Goal: Task Accomplishment & Management: Complete application form

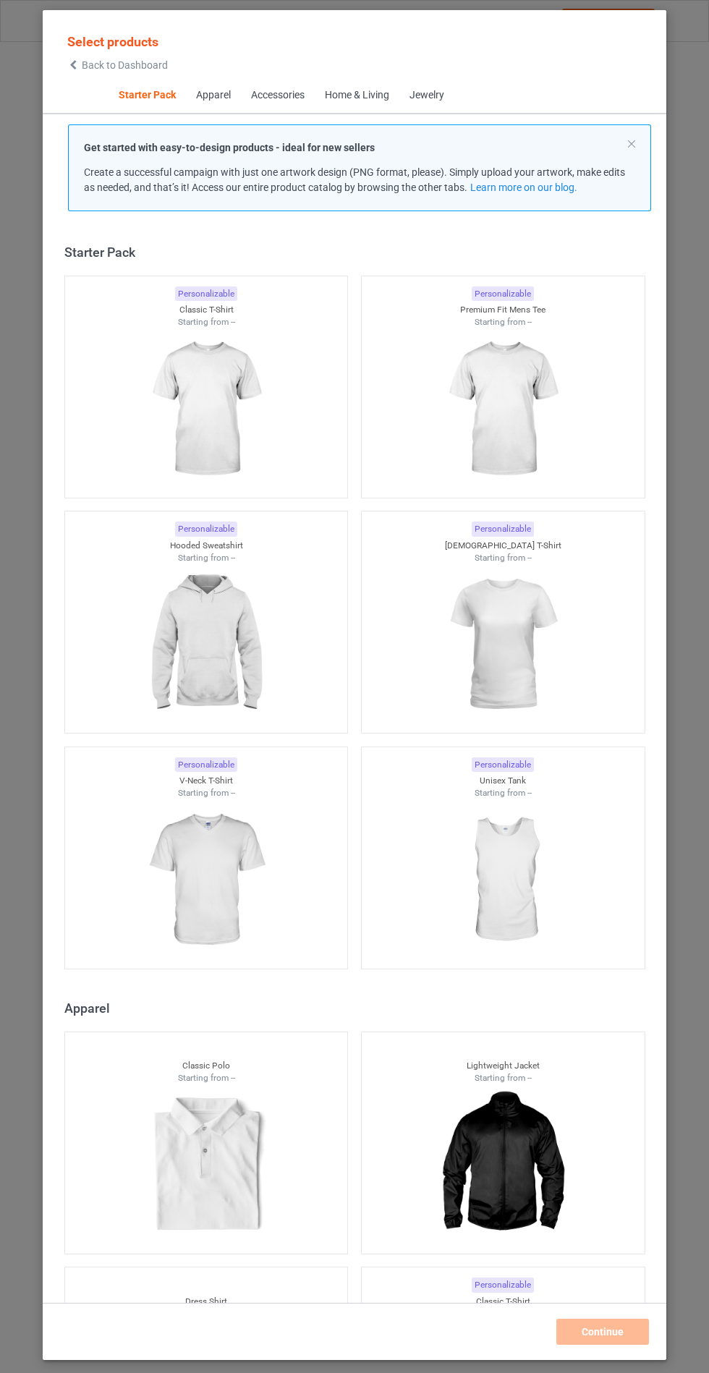
scroll to position [17, 0]
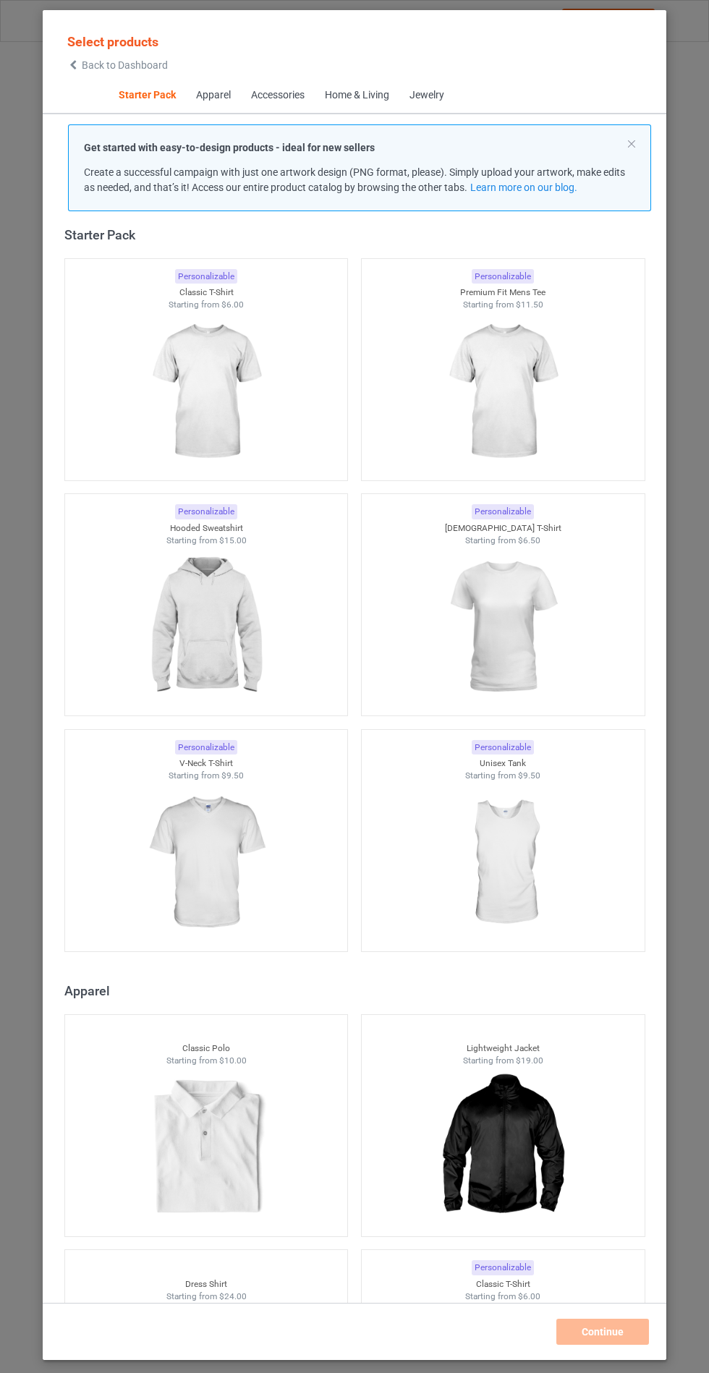
click at [204, 616] on img at bounding box center [205, 627] width 129 height 162
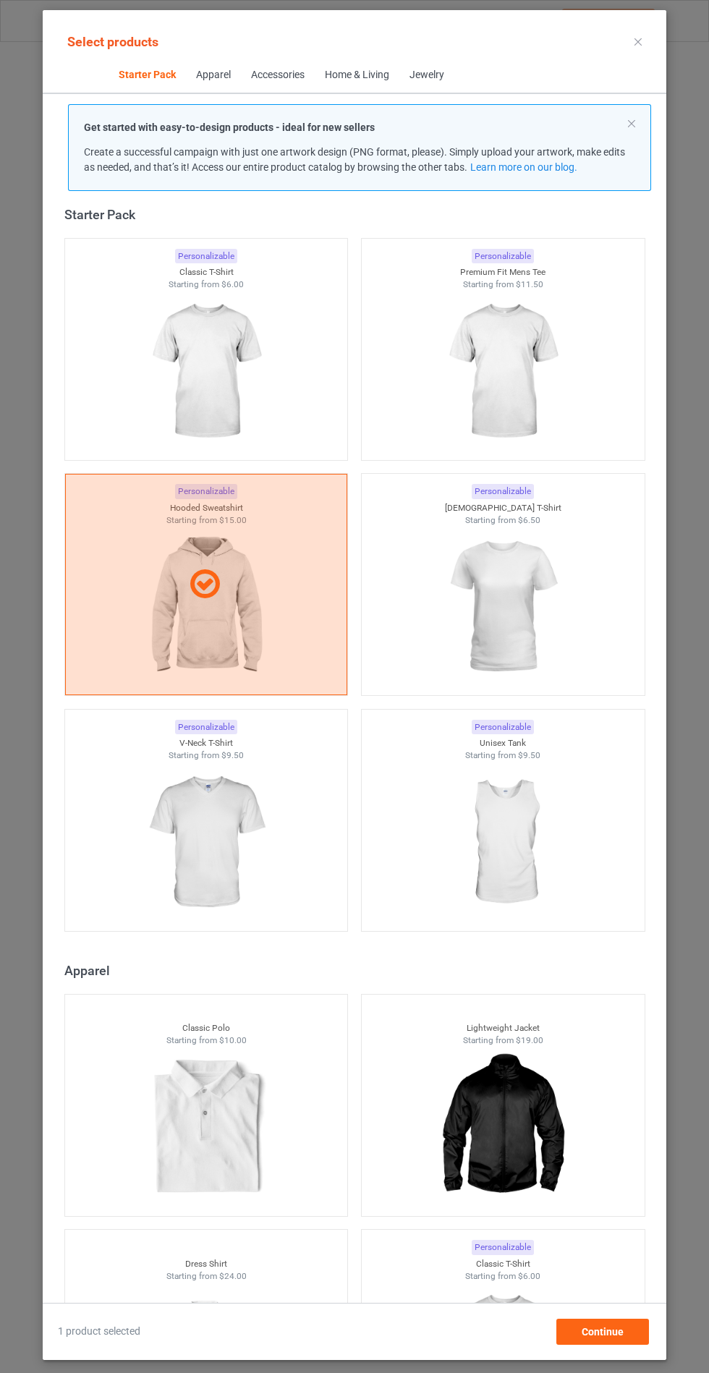
click at [225, 832] on img at bounding box center [205, 843] width 129 height 162
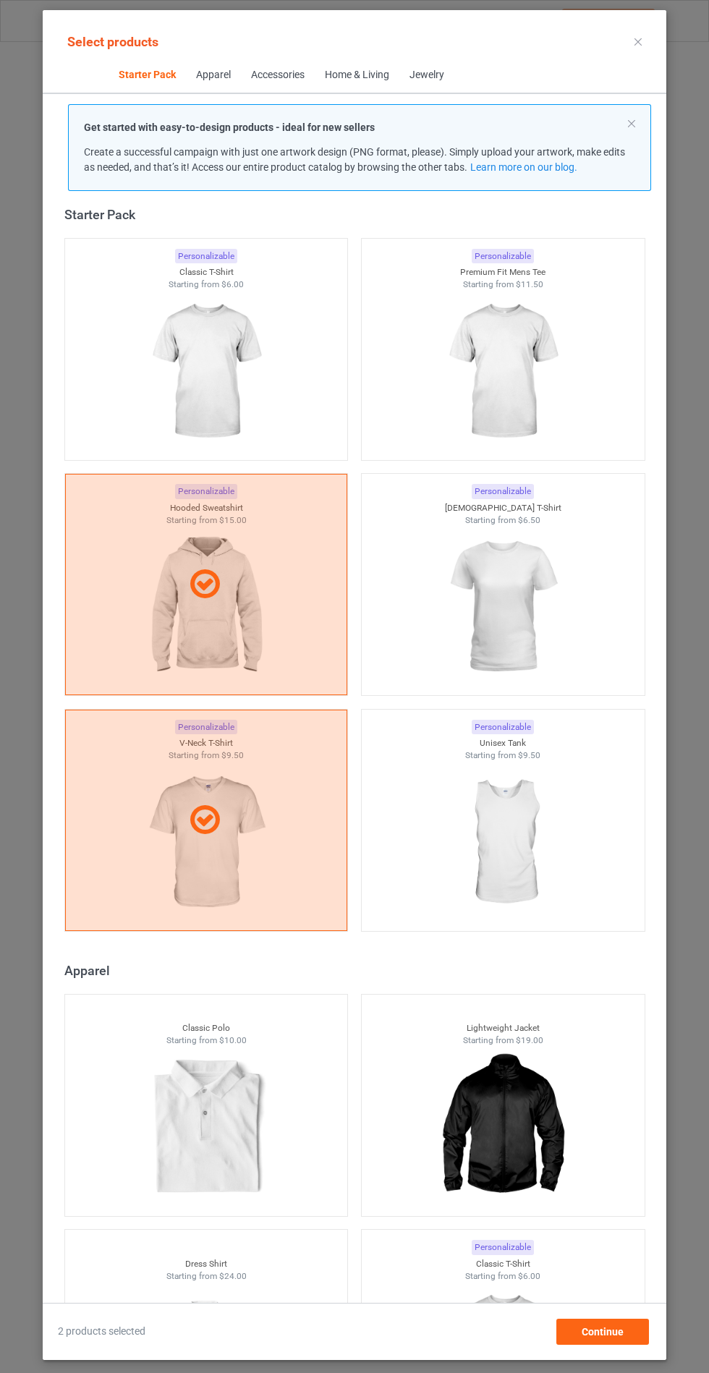
scroll to position [84, 0]
click at [625, 1340] on div "Continue" at bounding box center [602, 1332] width 93 height 26
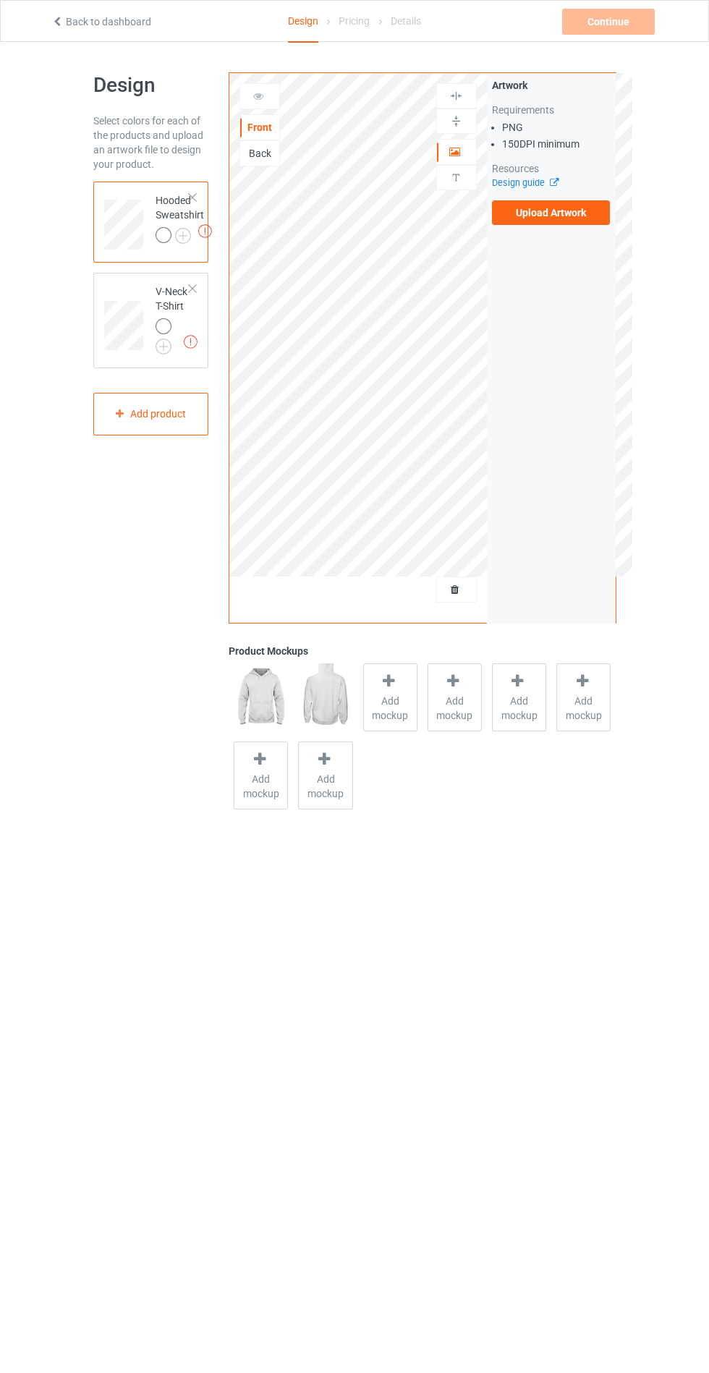
click at [575, 211] on label "Upload Artwork" at bounding box center [551, 212] width 119 height 25
click at [0, 0] on input "Upload Artwork" at bounding box center [0, 0] width 0 height 0
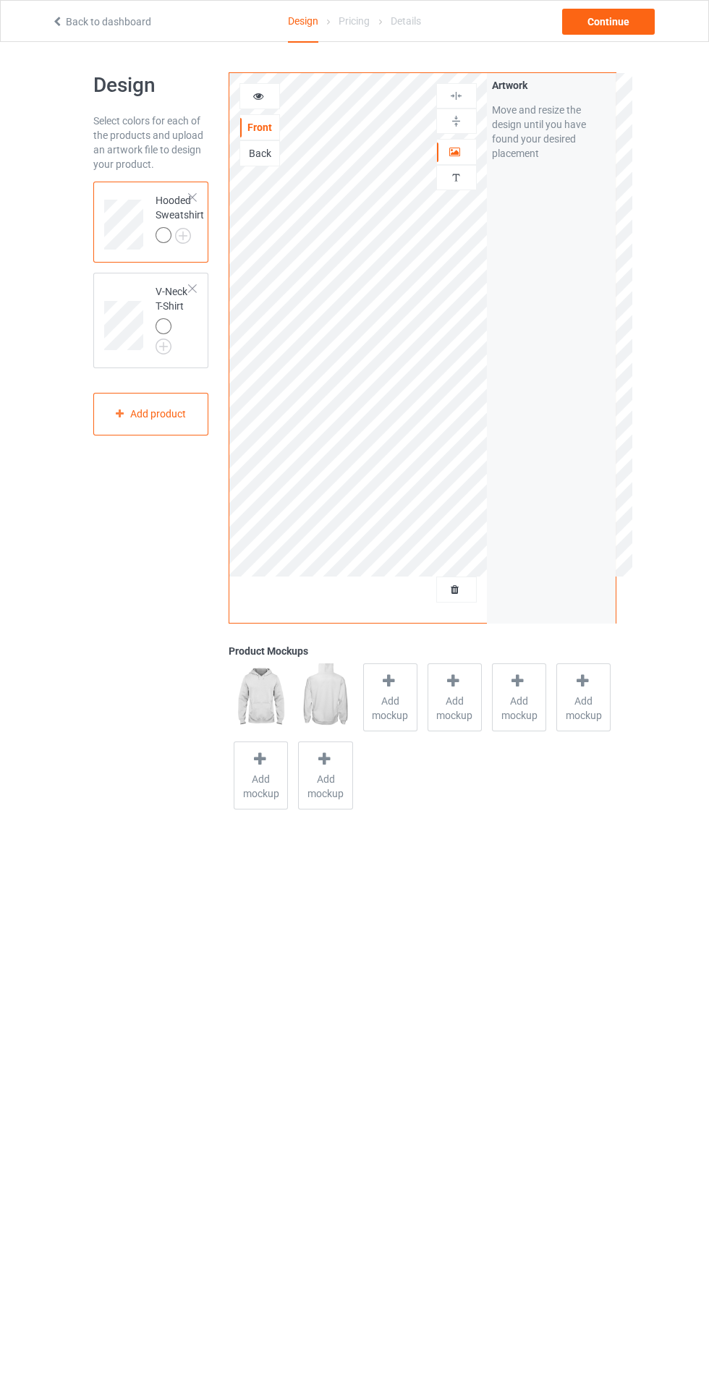
click at [379, 694] on span "Add mockup" at bounding box center [390, 708] width 53 height 29
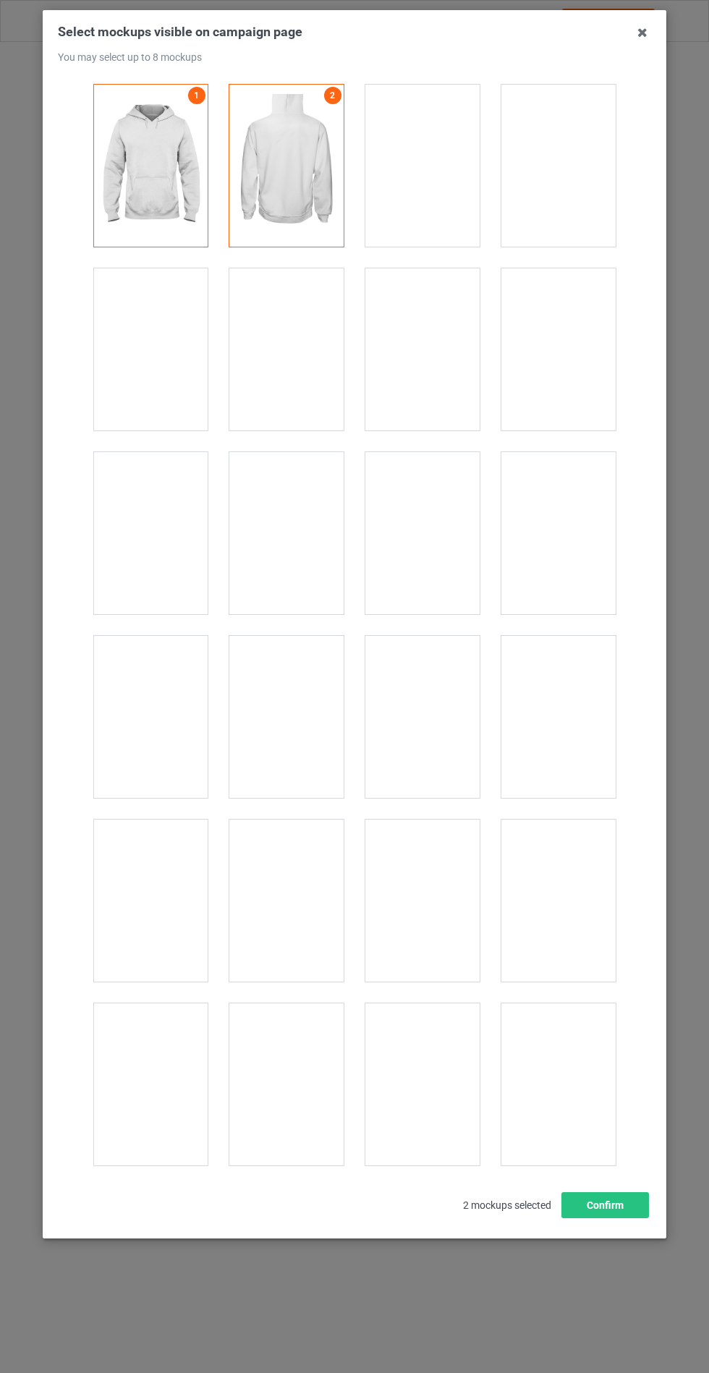
scroll to position [11675, 0]
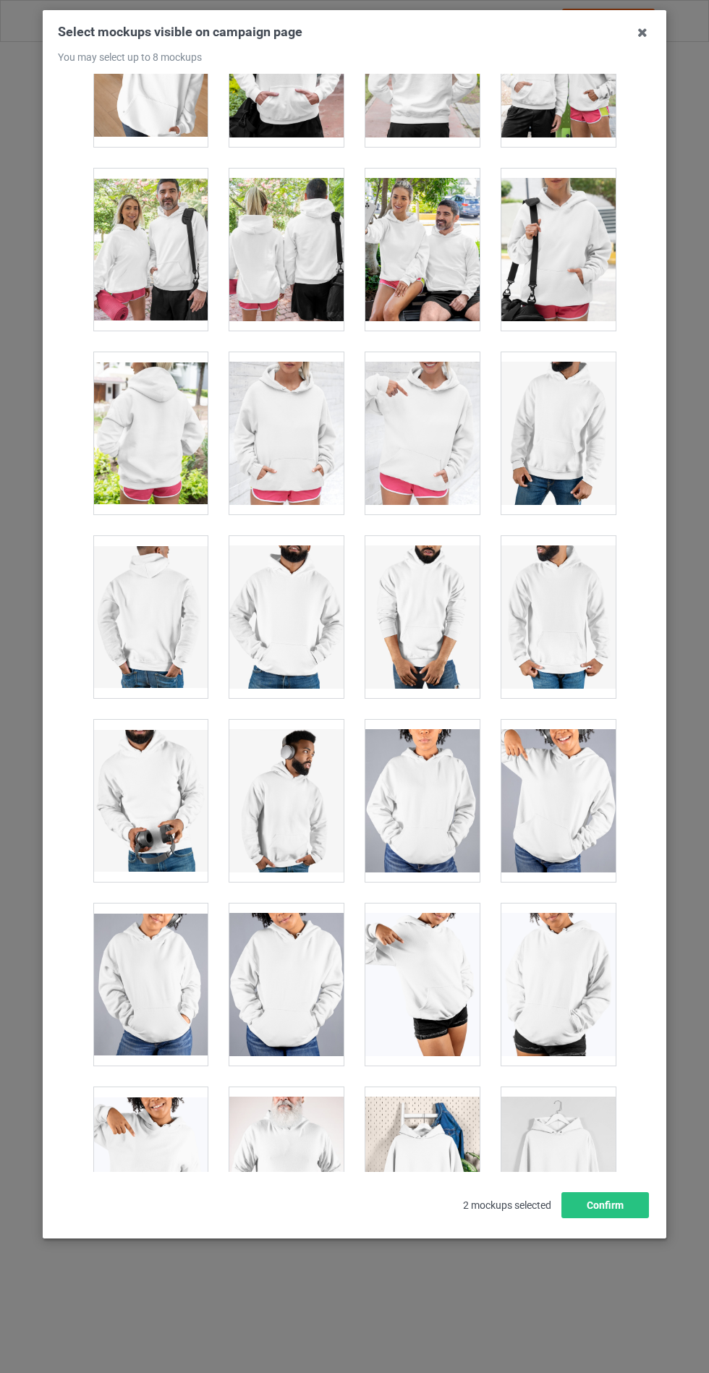
click at [312, 417] on div at bounding box center [286, 433] width 114 height 162
click at [617, 1218] on button "Confirm" at bounding box center [605, 1205] width 88 height 26
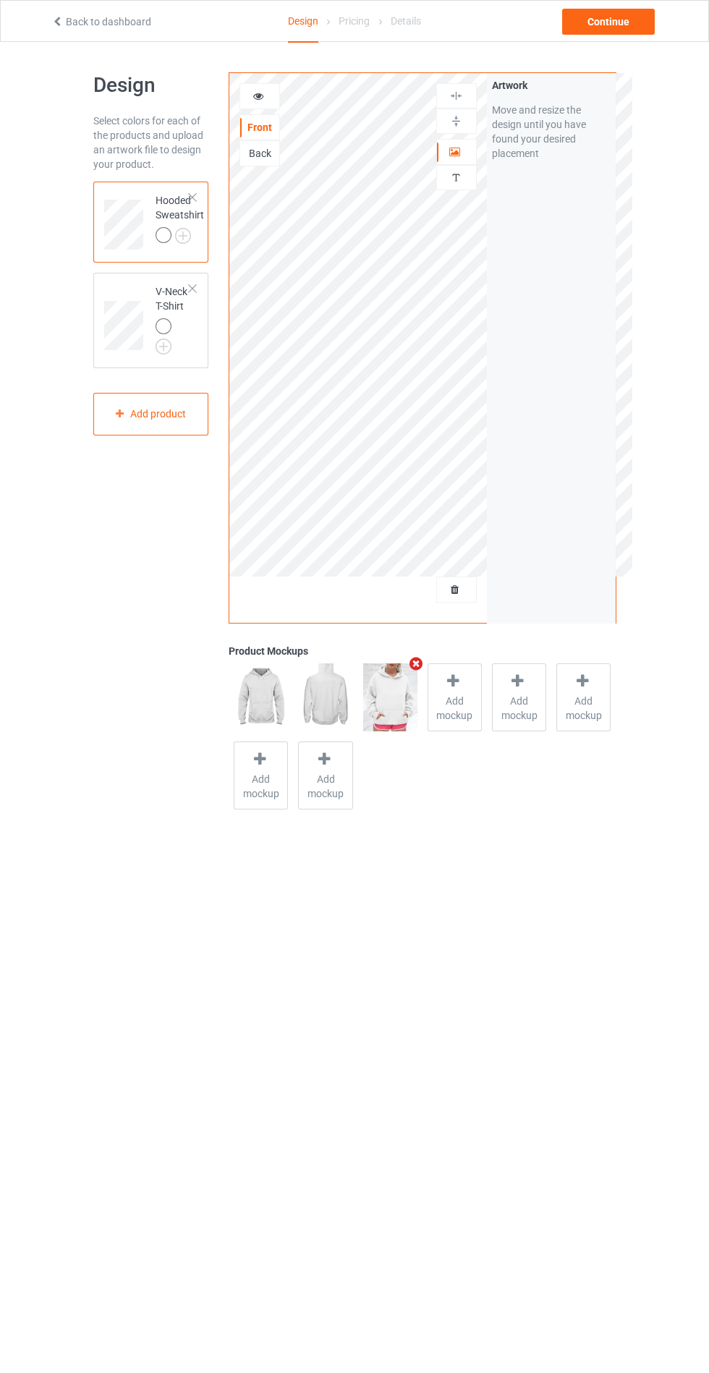
click at [0, 0] on img at bounding box center [0, 0] width 0 height 0
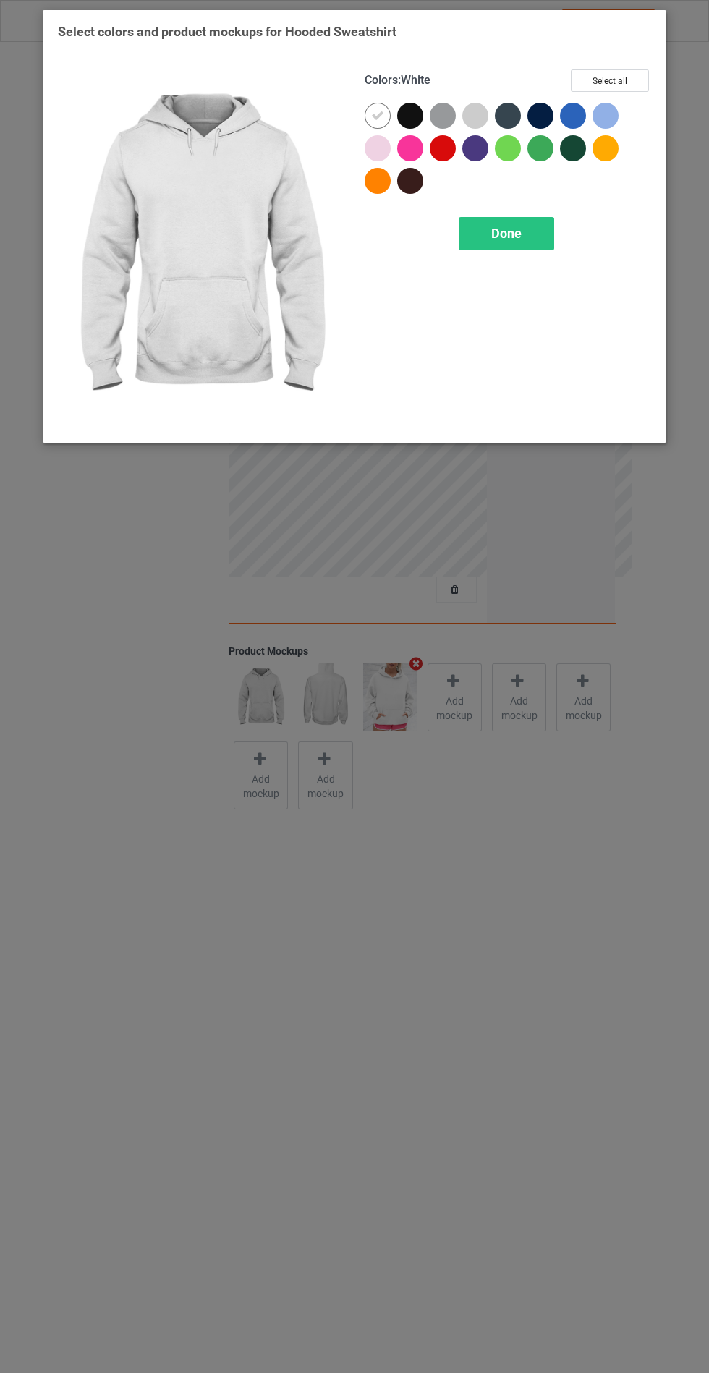
click at [437, 114] on div at bounding box center [443, 116] width 26 height 26
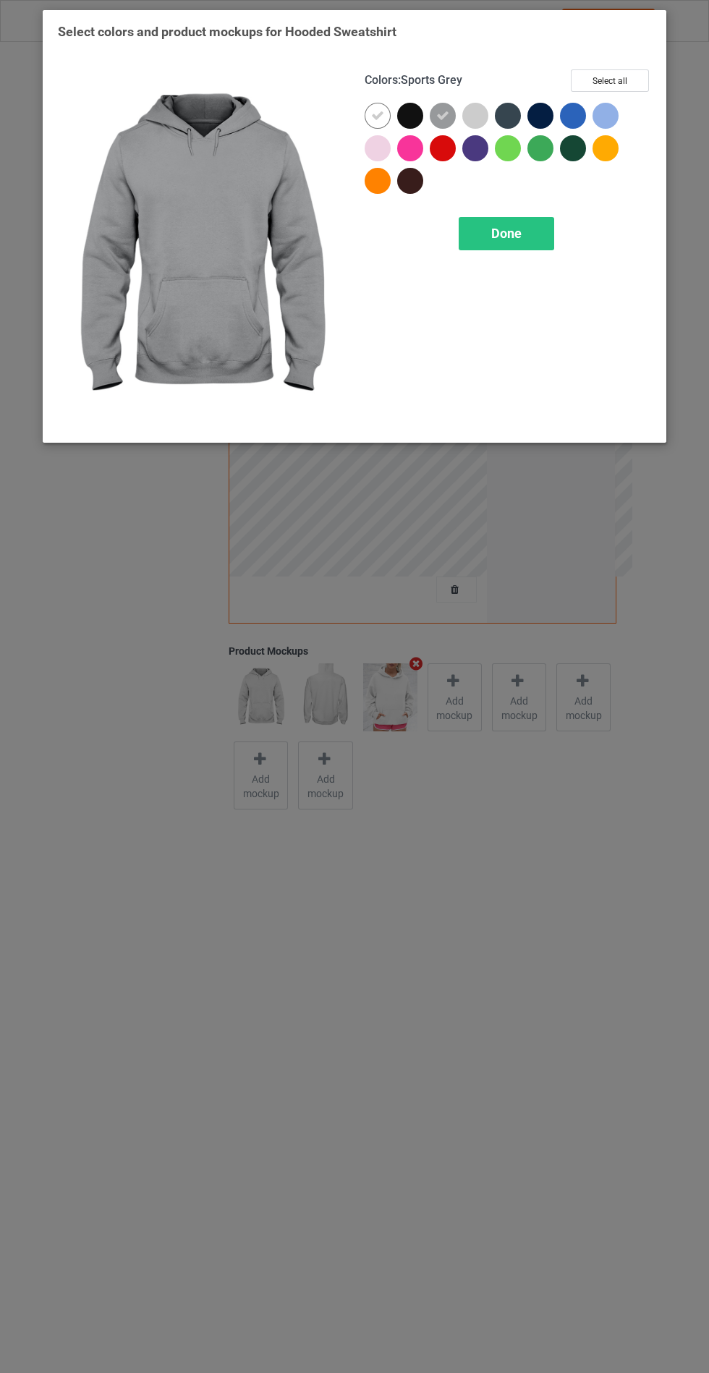
click at [438, 119] on icon at bounding box center [442, 115] width 13 height 13
click at [409, 112] on div at bounding box center [410, 116] width 26 height 26
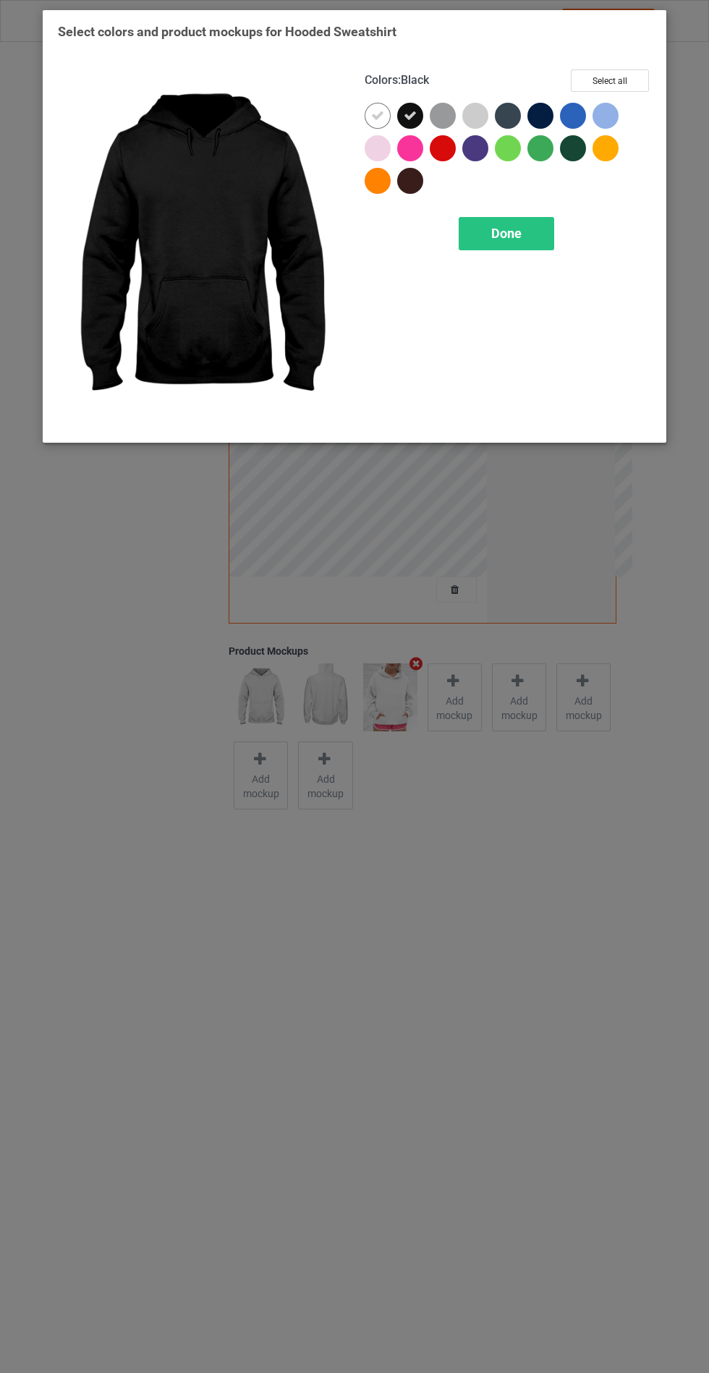
click at [437, 119] on div at bounding box center [443, 116] width 26 height 26
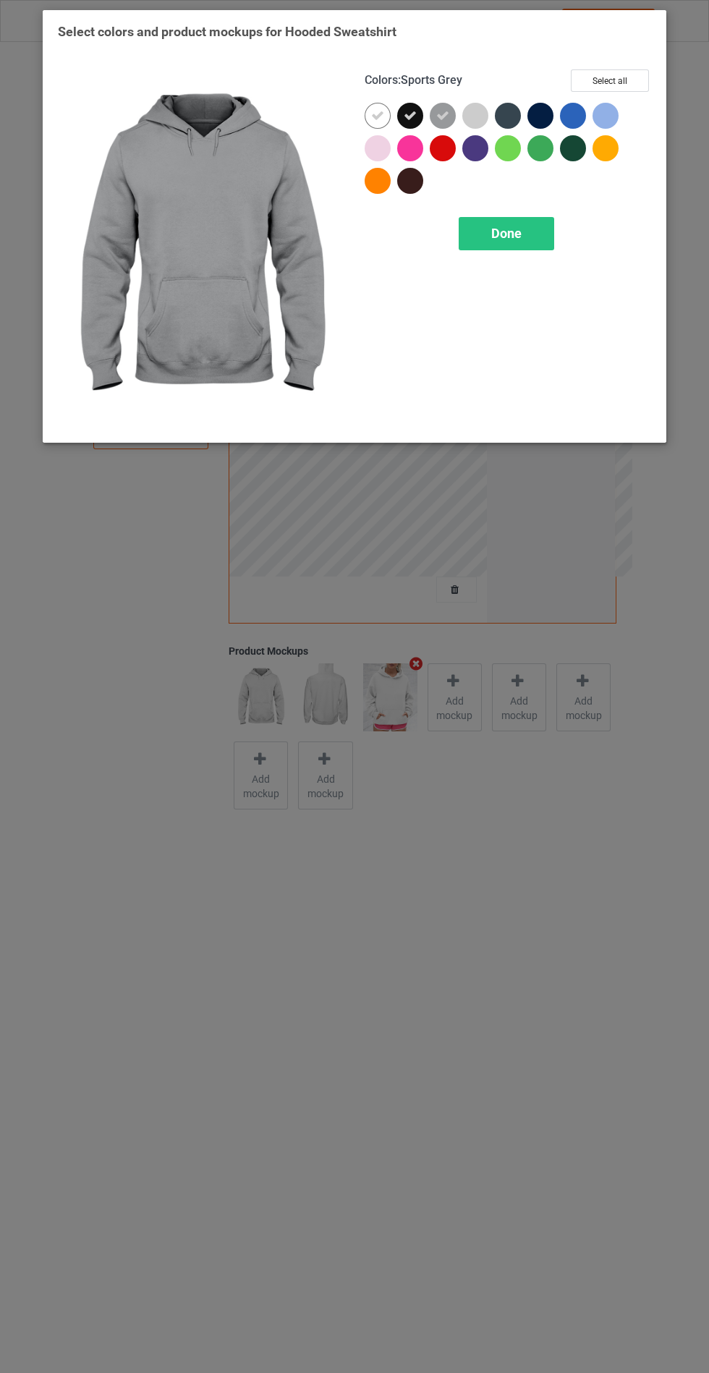
click at [543, 114] on div at bounding box center [540, 116] width 26 height 26
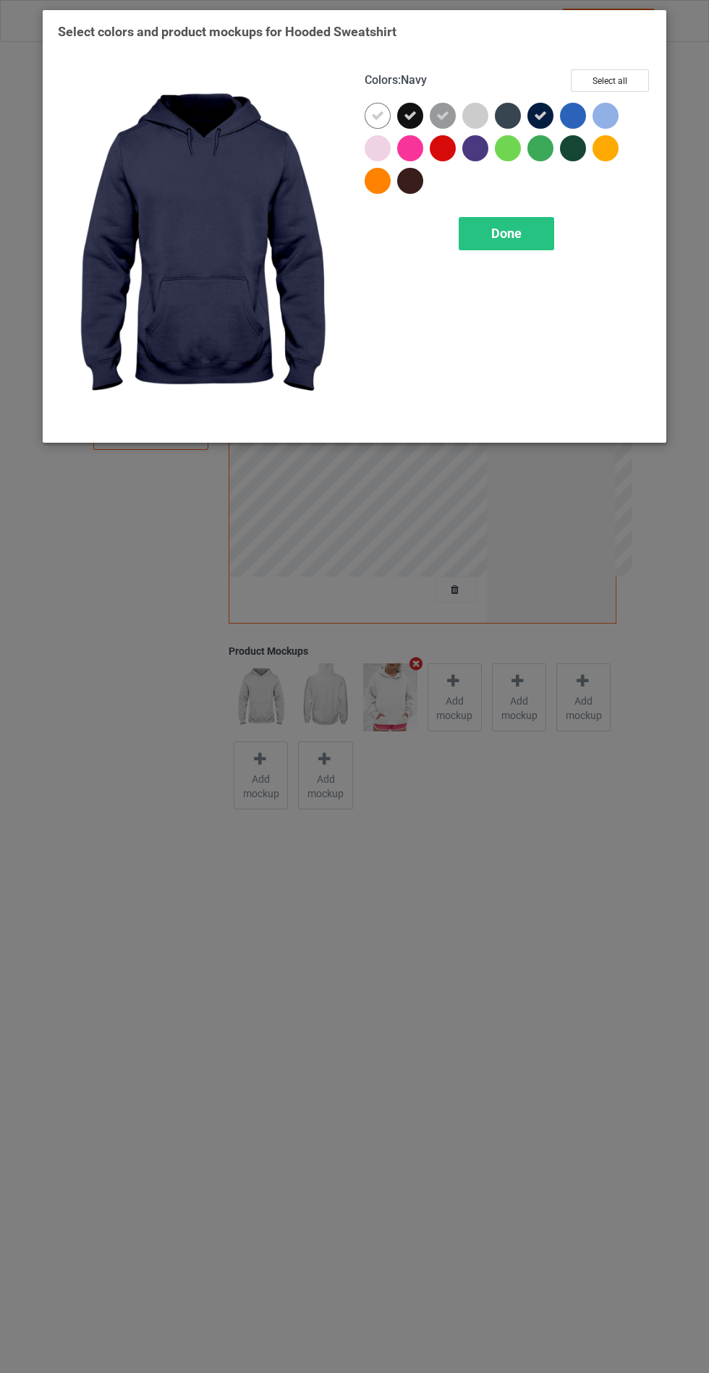
click at [501, 103] on div at bounding box center [508, 116] width 26 height 26
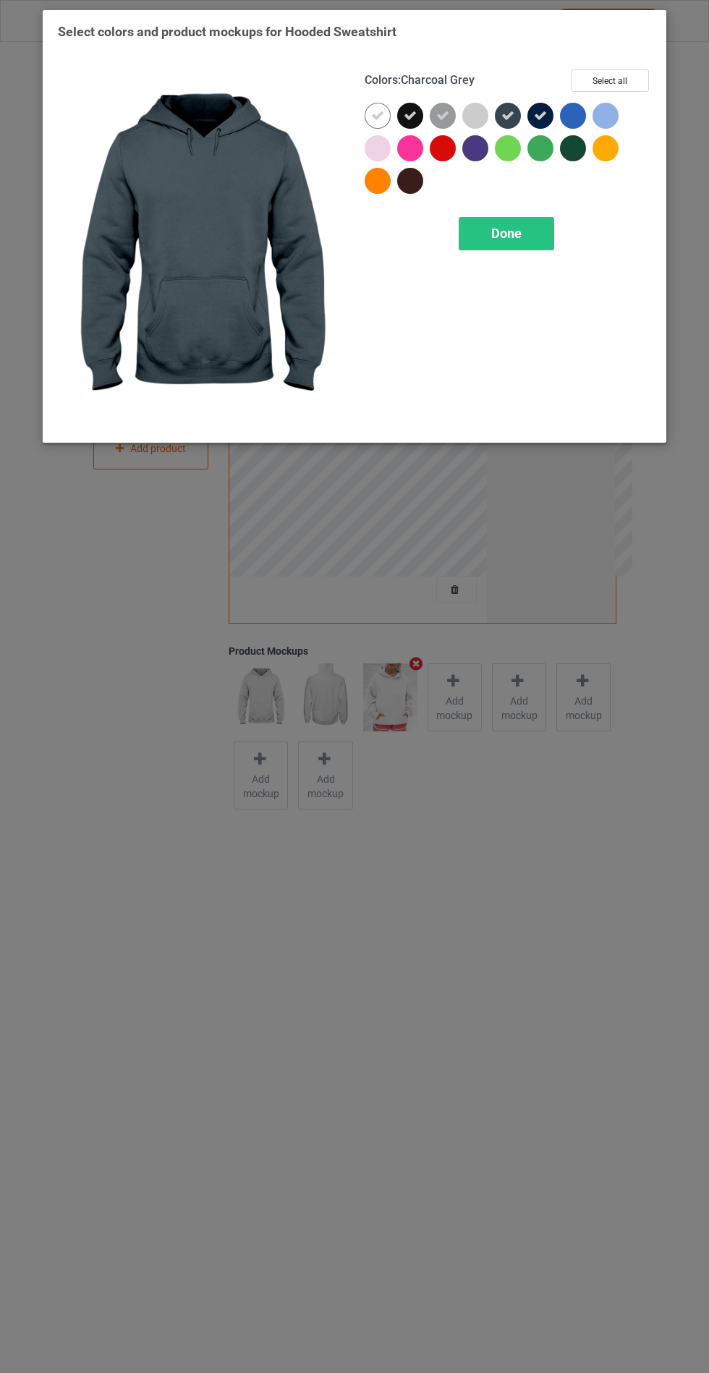
click at [485, 231] on div "Done" at bounding box center [506, 233] width 95 height 33
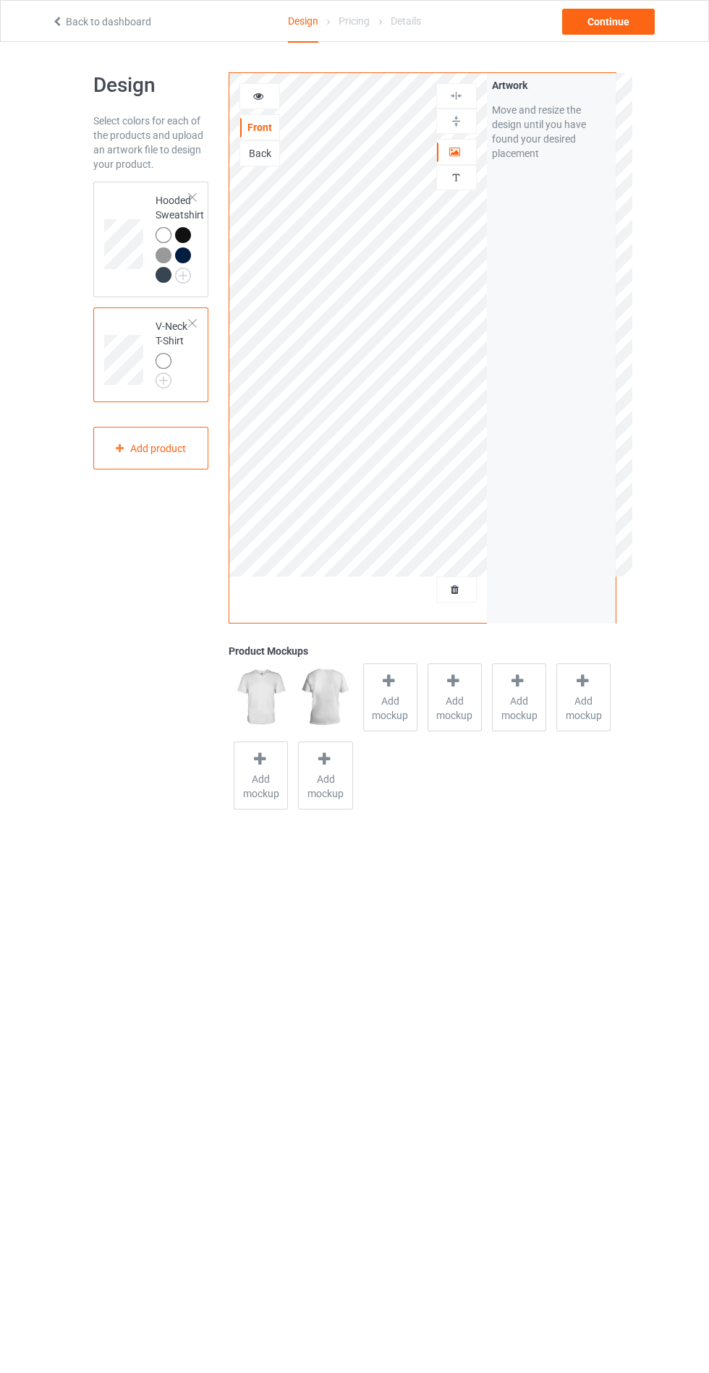
click at [0, 0] on img at bounding box center [0, 0] width 0 height 0
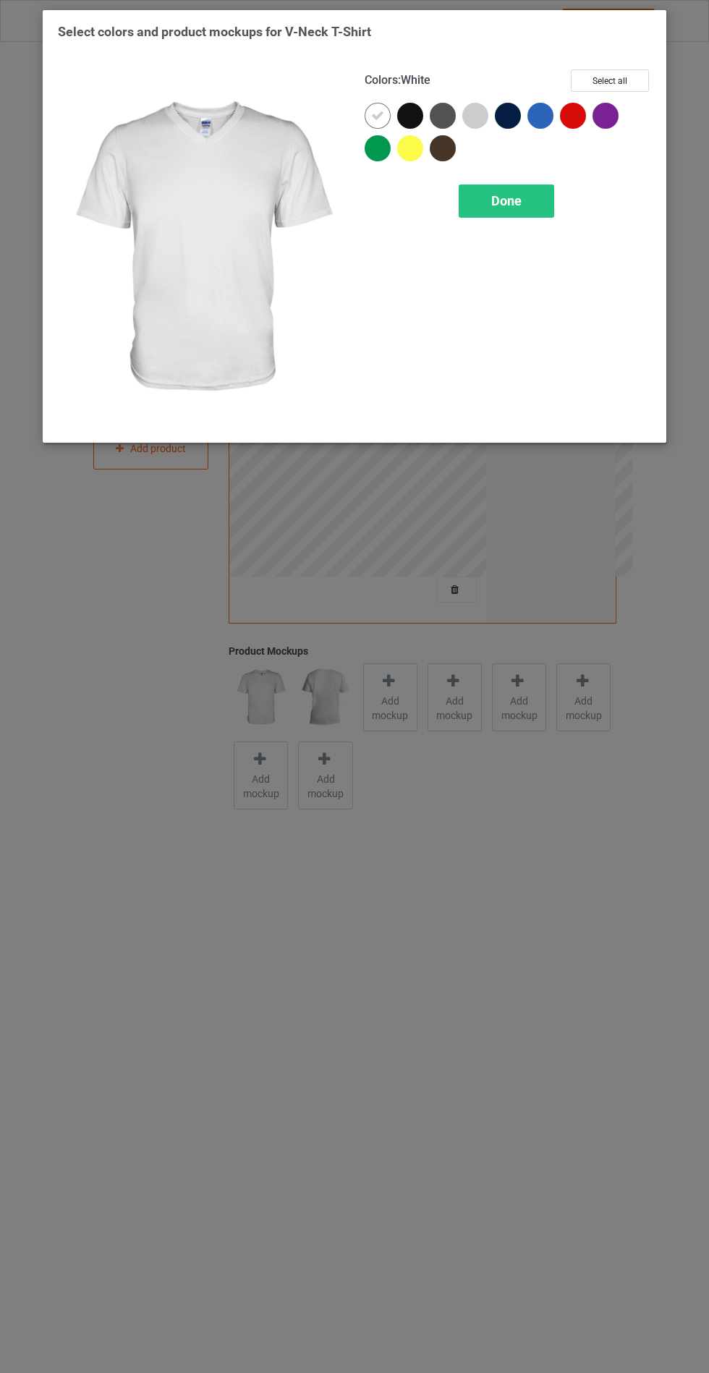
click at [403, 119] on div at bounding box center [410, 116] width 26 height 26
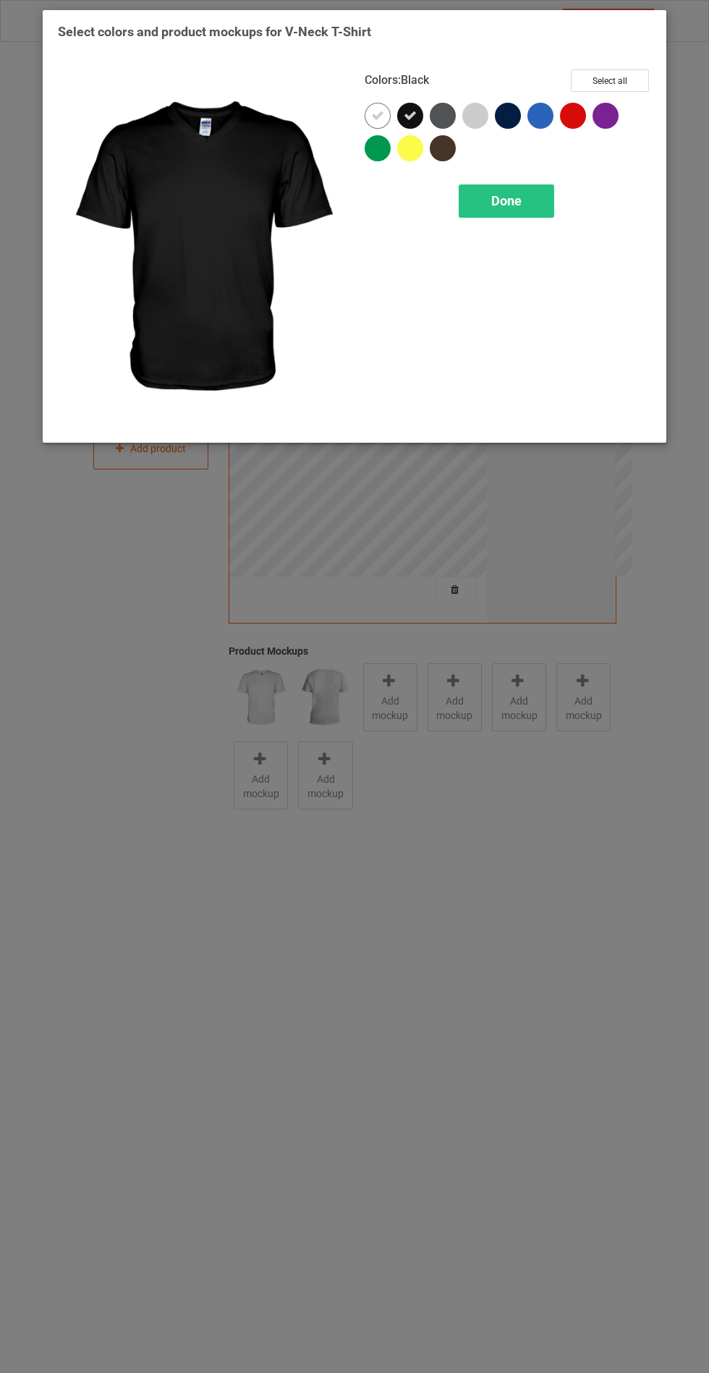
click at [441, 104] on div at bounding box center [443, 116] width 26 height 26
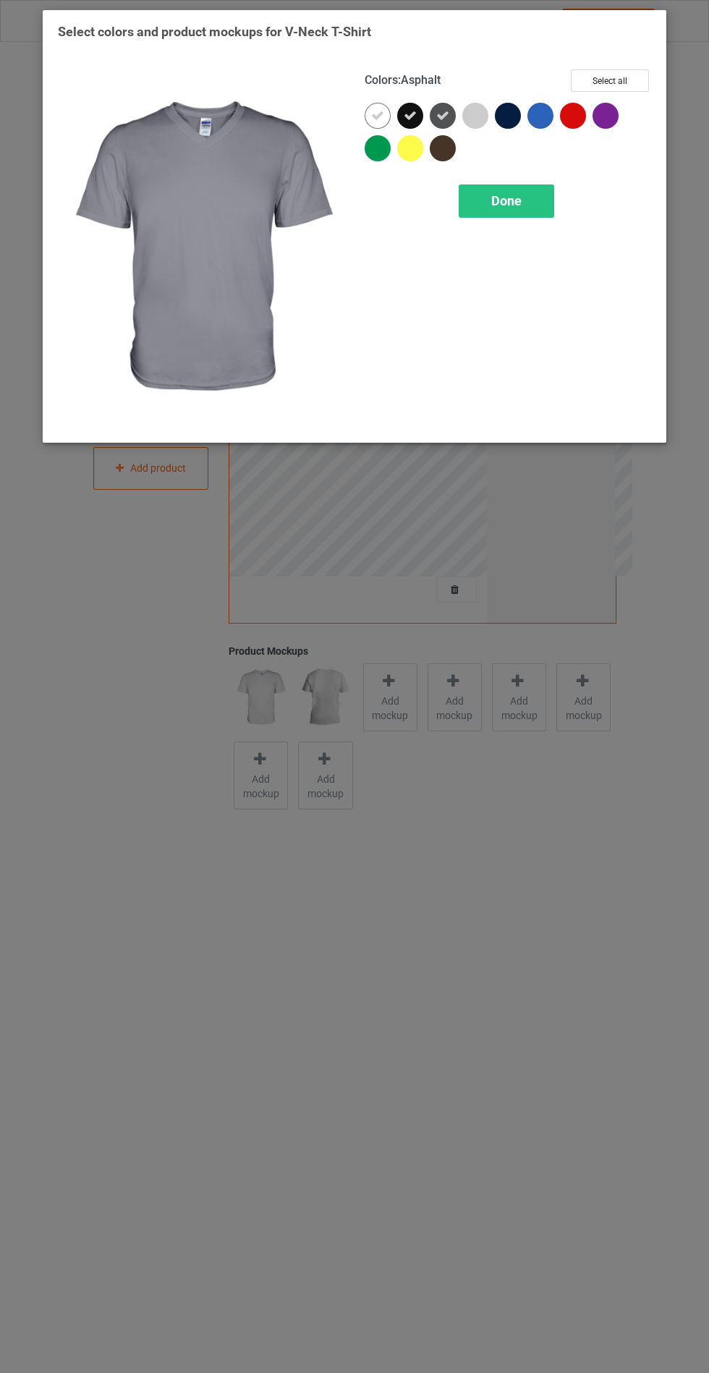
click at [509, 119] on div at bounding box center [508, 116] width 26 height 26
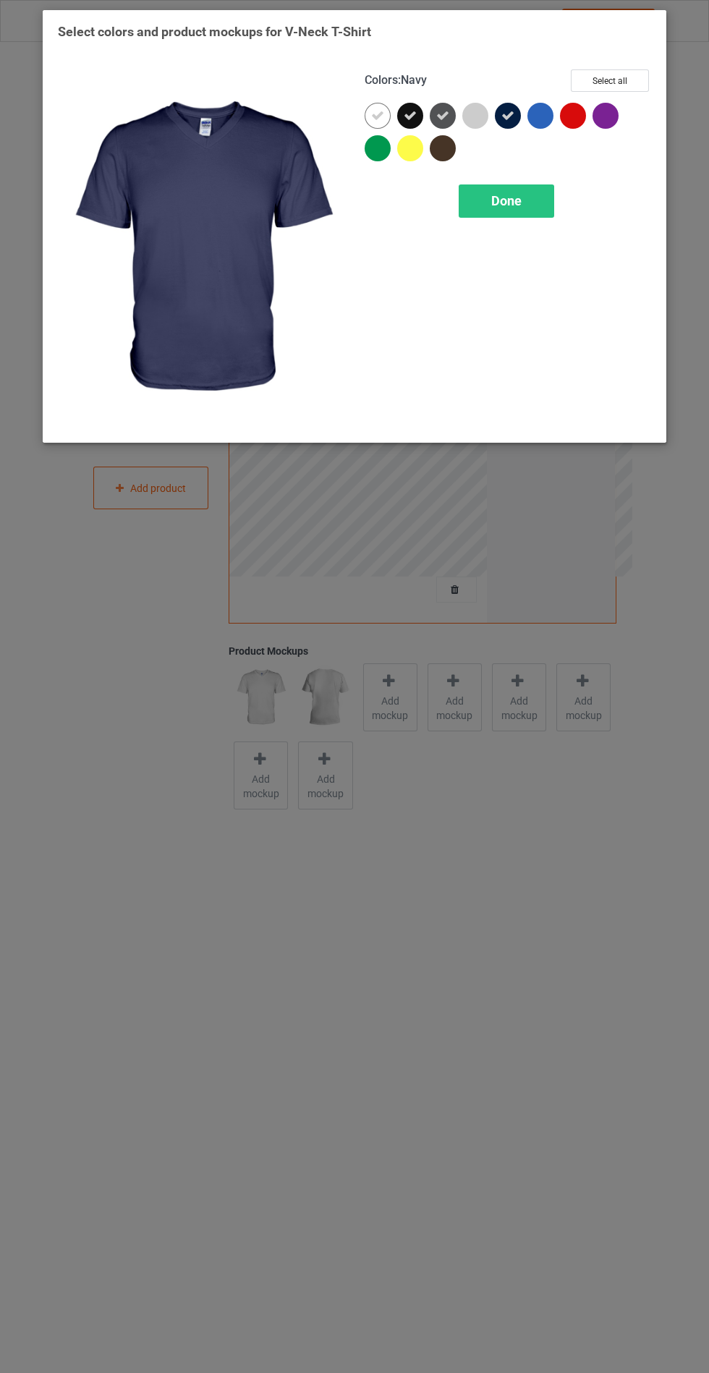
click at [529, 196] on div "Done" at bounding box center [506, 200] width 95 height 33
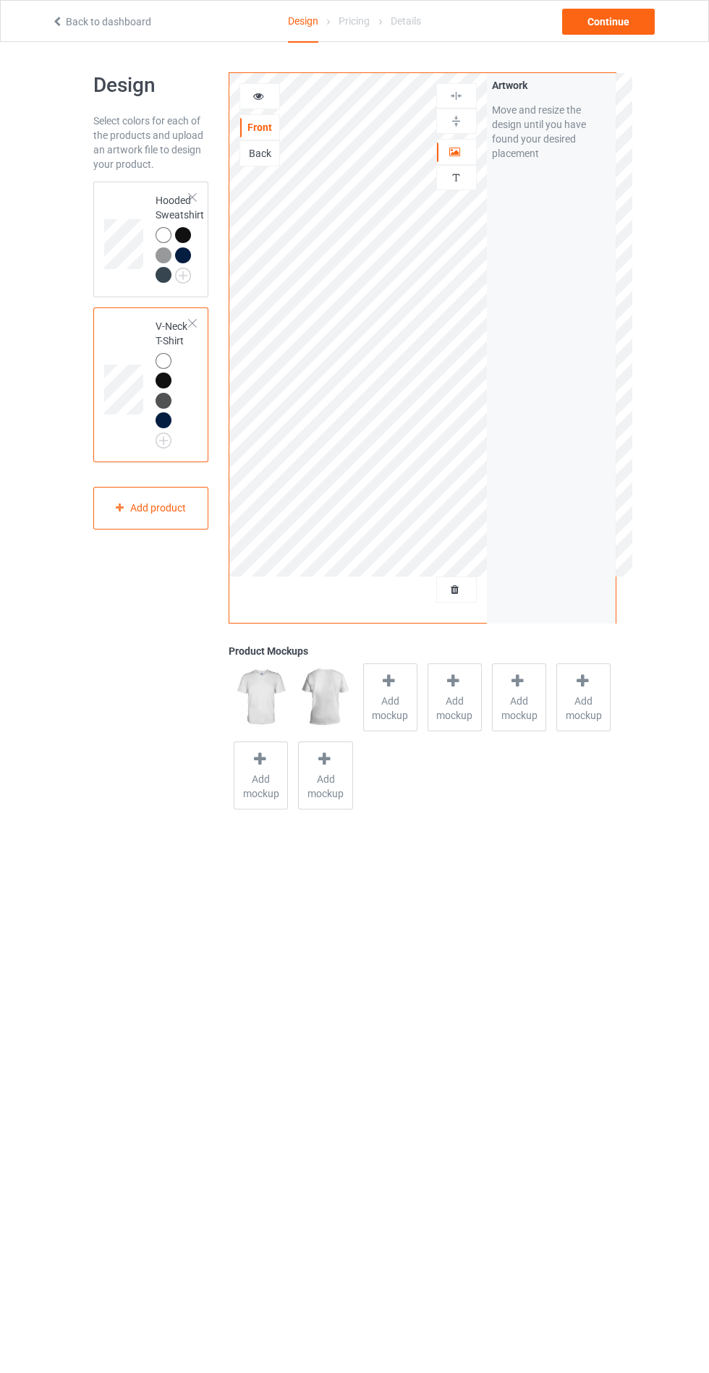
click at [388, 704] on span "Add mockup" at bounding box center [390, 708] width 53 height 29
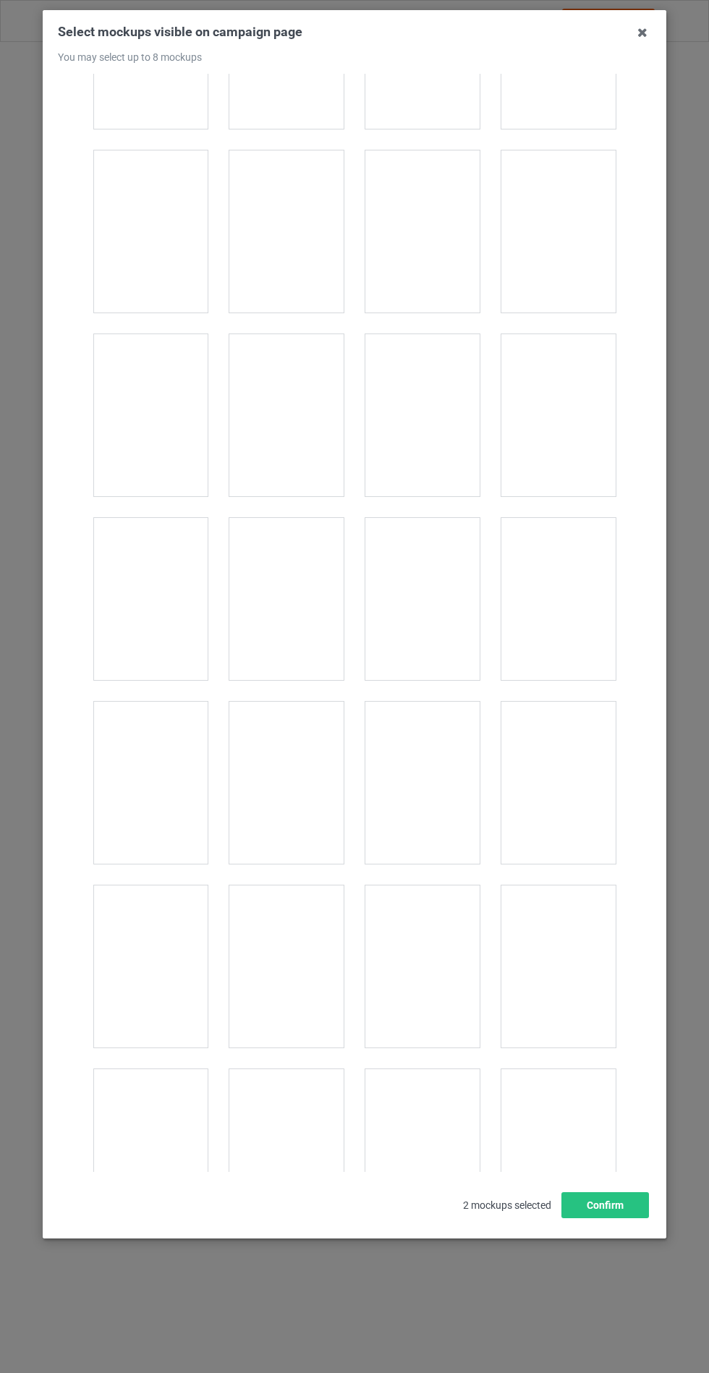
scroll to position [1950, 0]
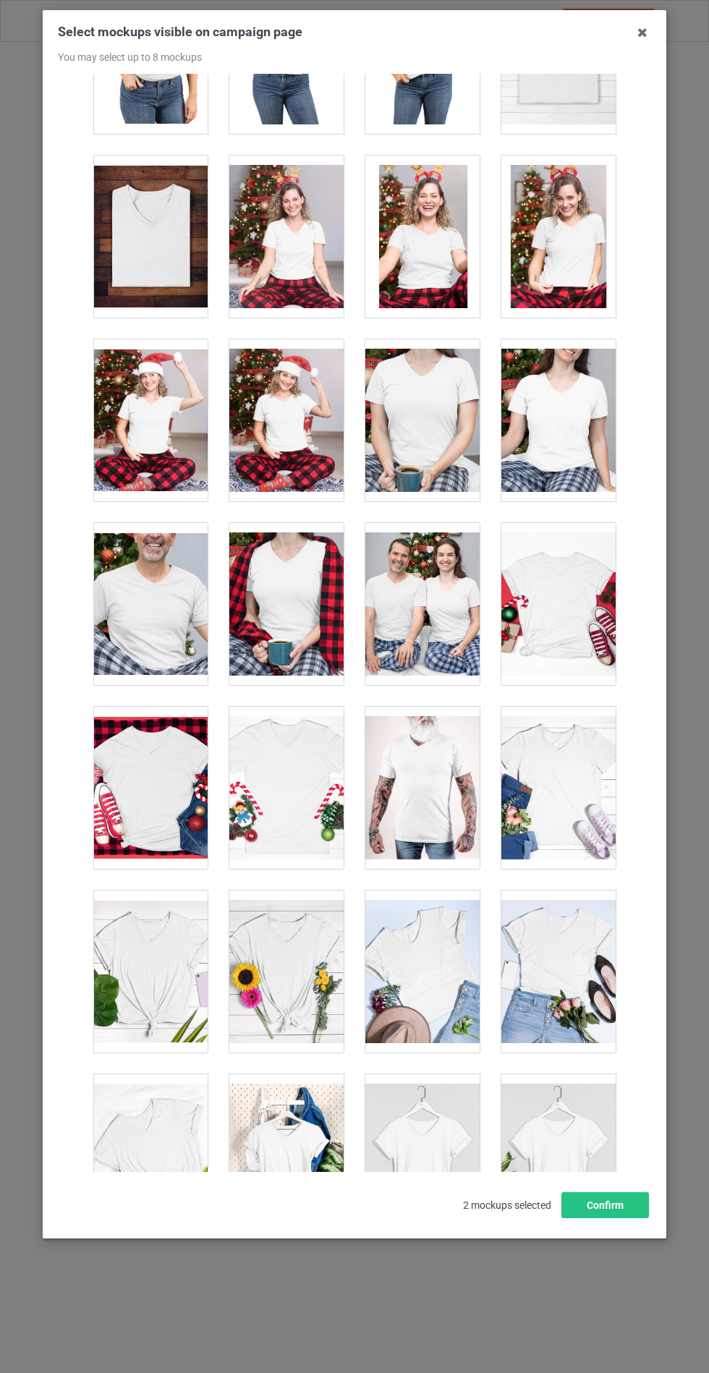
click at [553, 1126] on div at bounding box center [558, 1155] width 114 height 162
click at [288, 1160] on div at bounding box center [286, 1155] width 114 height 162
click at [605, 1218] on button "Confirm" at bounding box center [605, 1205] width 88 height 26
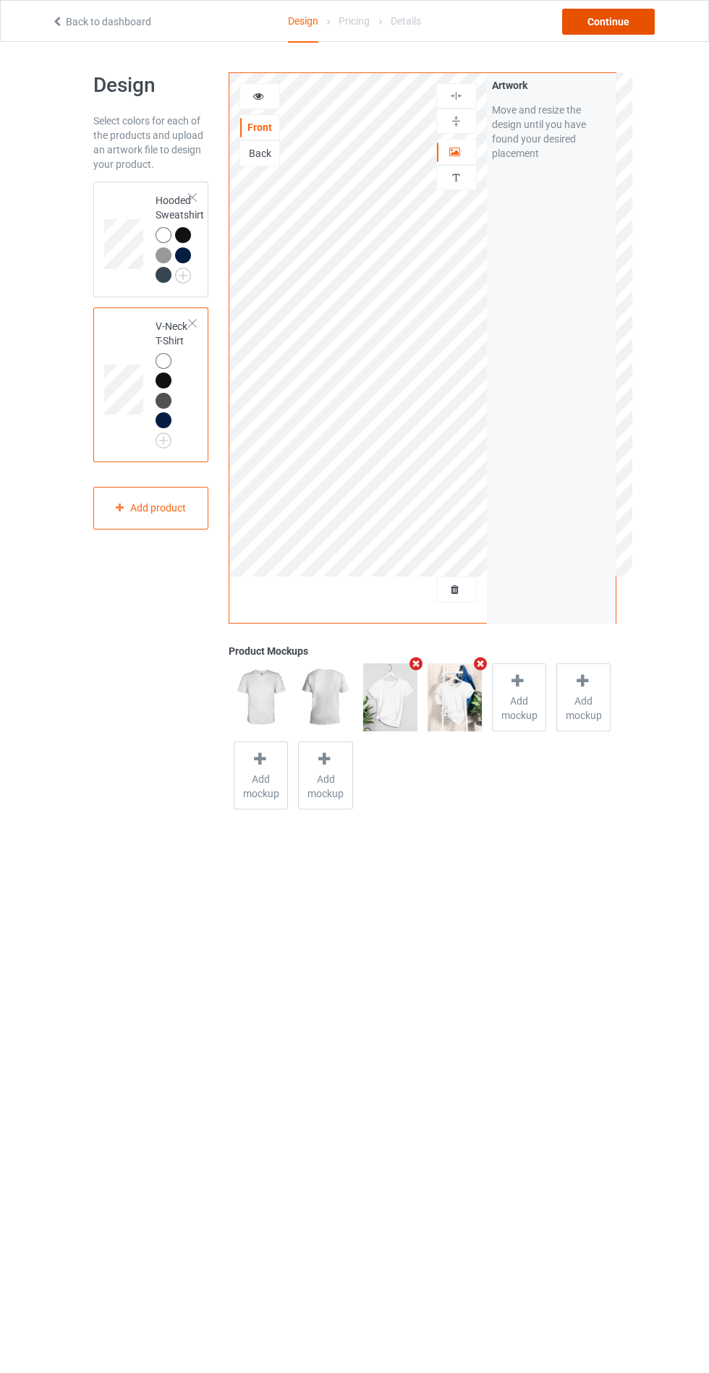
click at [610, 12] on div "Continue" at bounding box center [608, 22] width 93 height 26
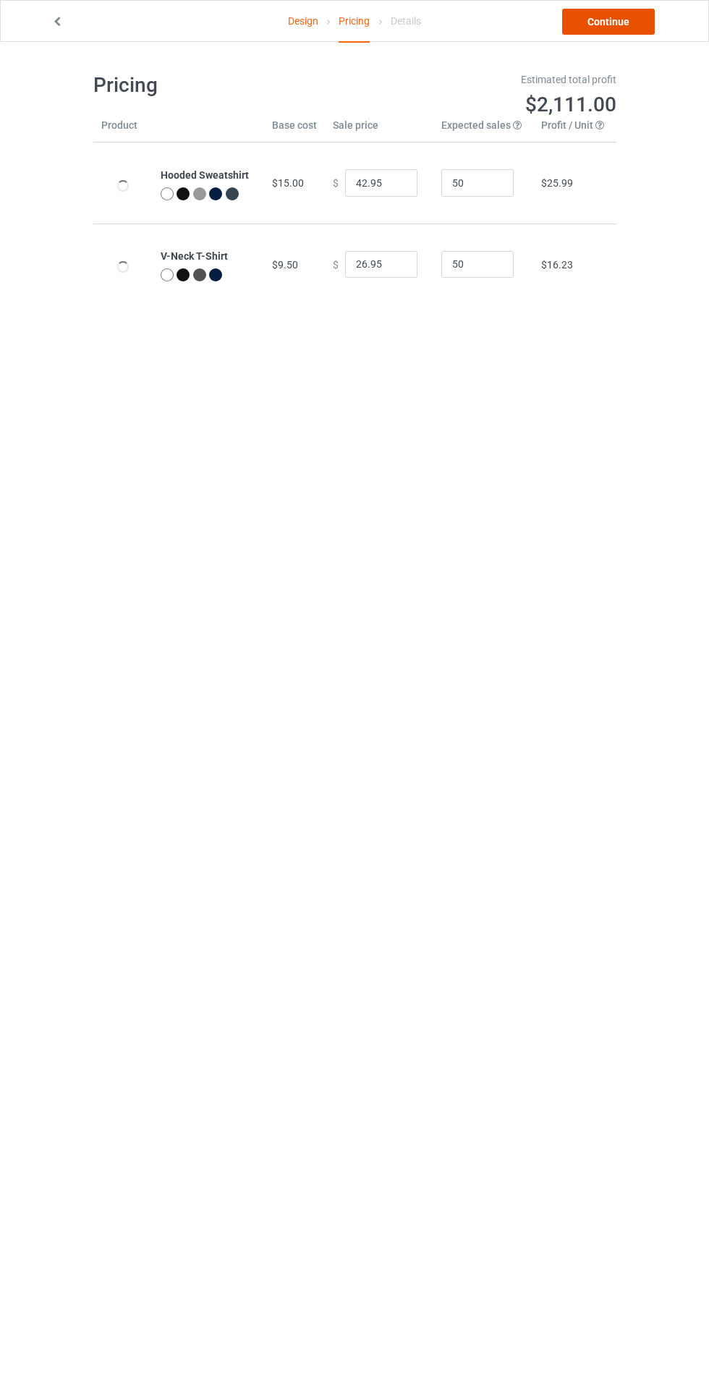
click at [629, 26] on link "Continue" at bounding box center [608, 22] width 93 height 26
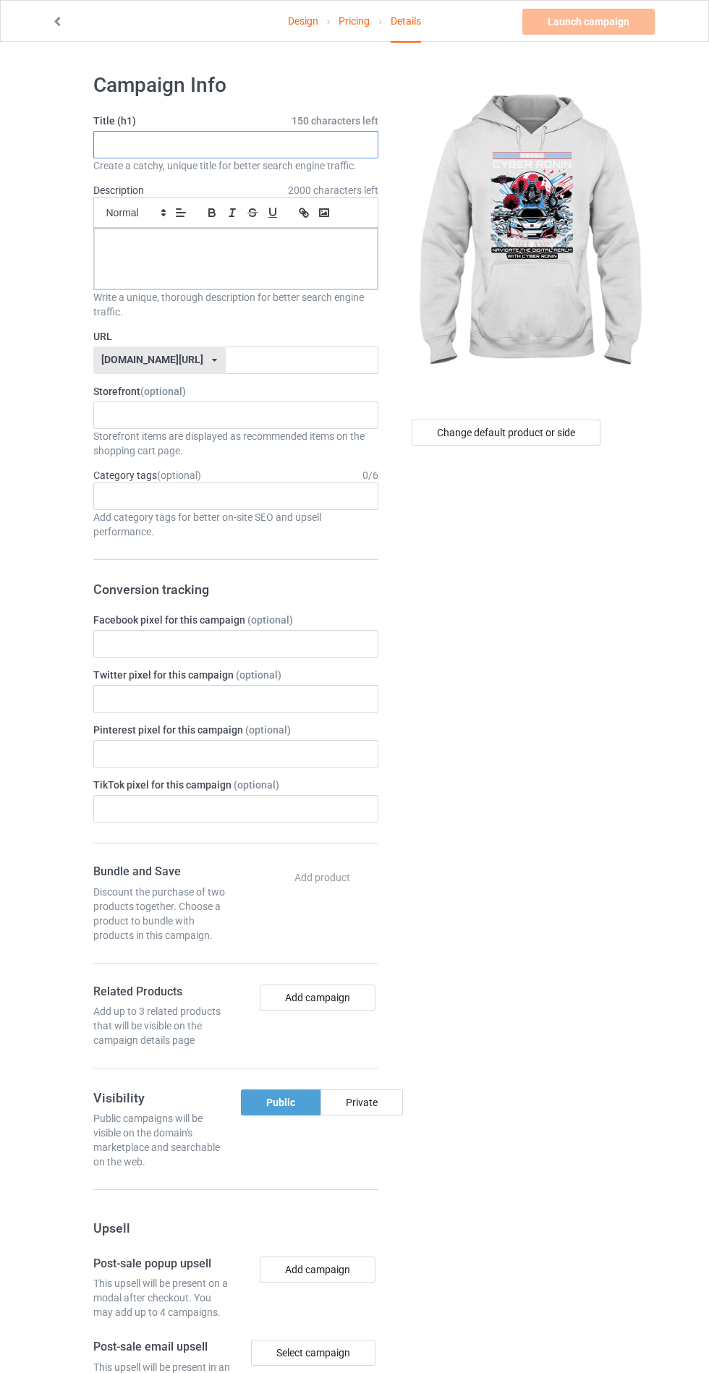
click at [272, 145] on input "text" at bounding box center [235, 144] width 285 height 27
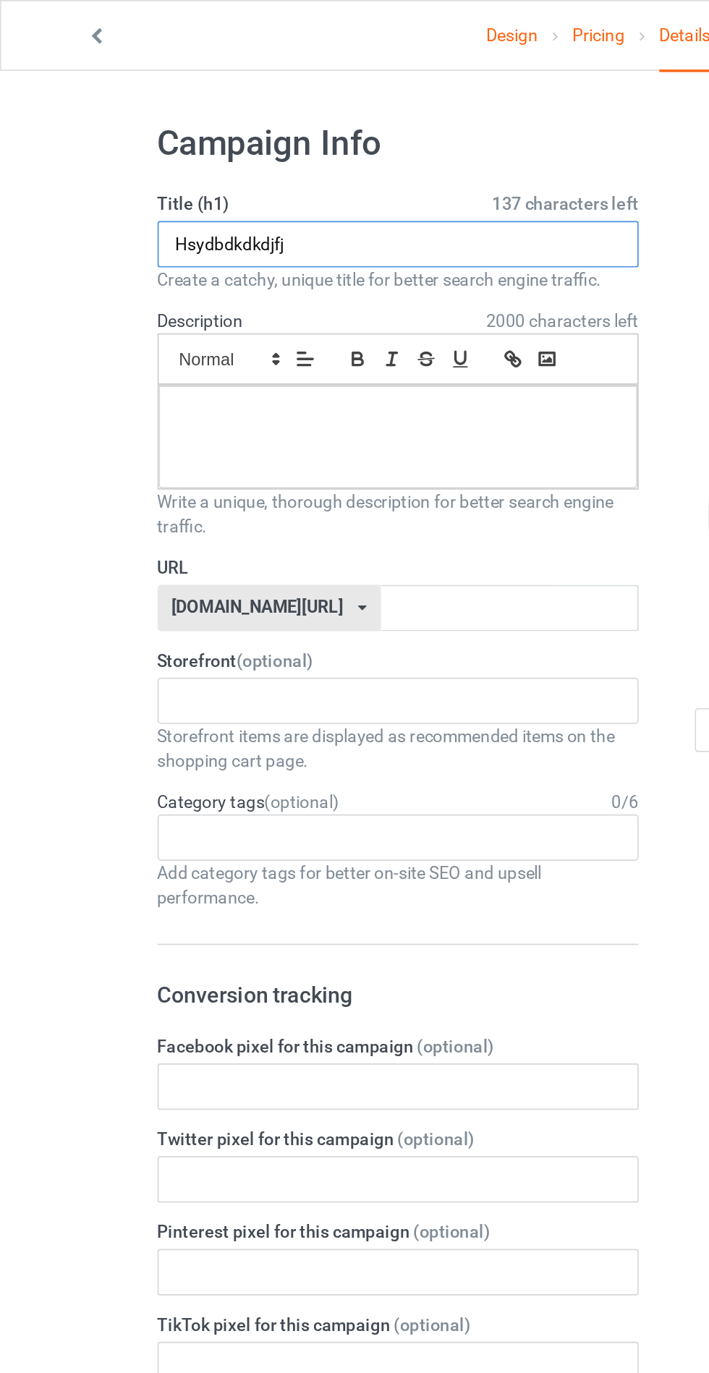
type input "Hsydbdkdkdjfj"
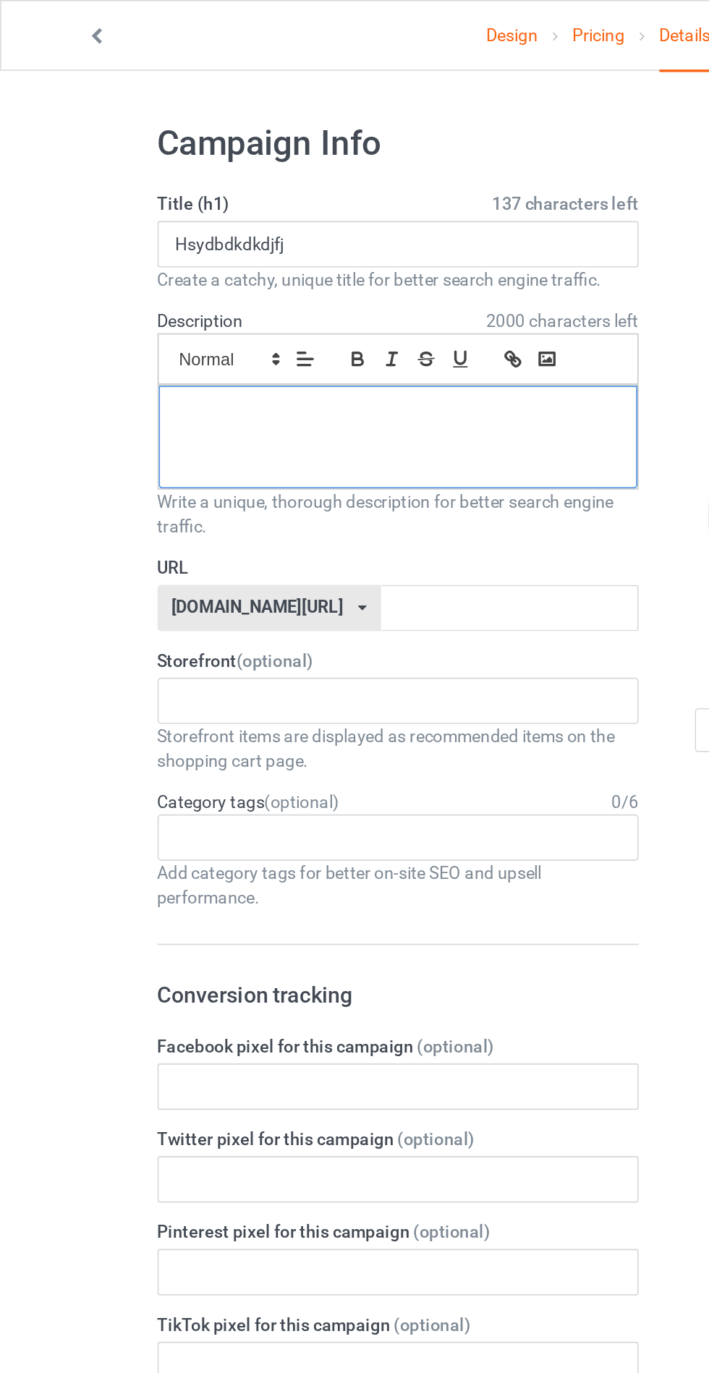
click at [294, 245] on p at bounding box center [236, 245] width 260 height 14
click at [301, 363] on input "text" at bounding box center [302, 359] width 153 height 27
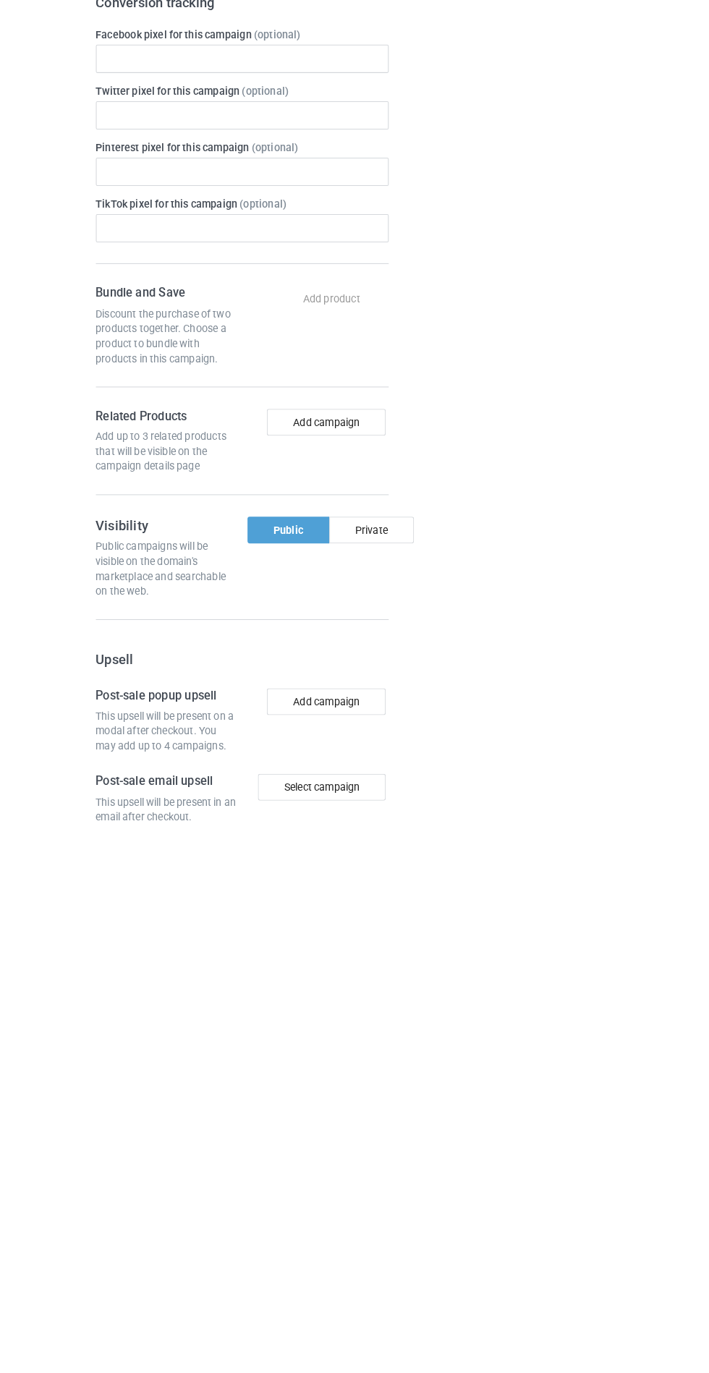
scroll to position [35, 0]
type input "Bhfbyhfvbj"
click at [362, 1064] on div "Private" at bounding box center [361, 1068] width 82 height 26
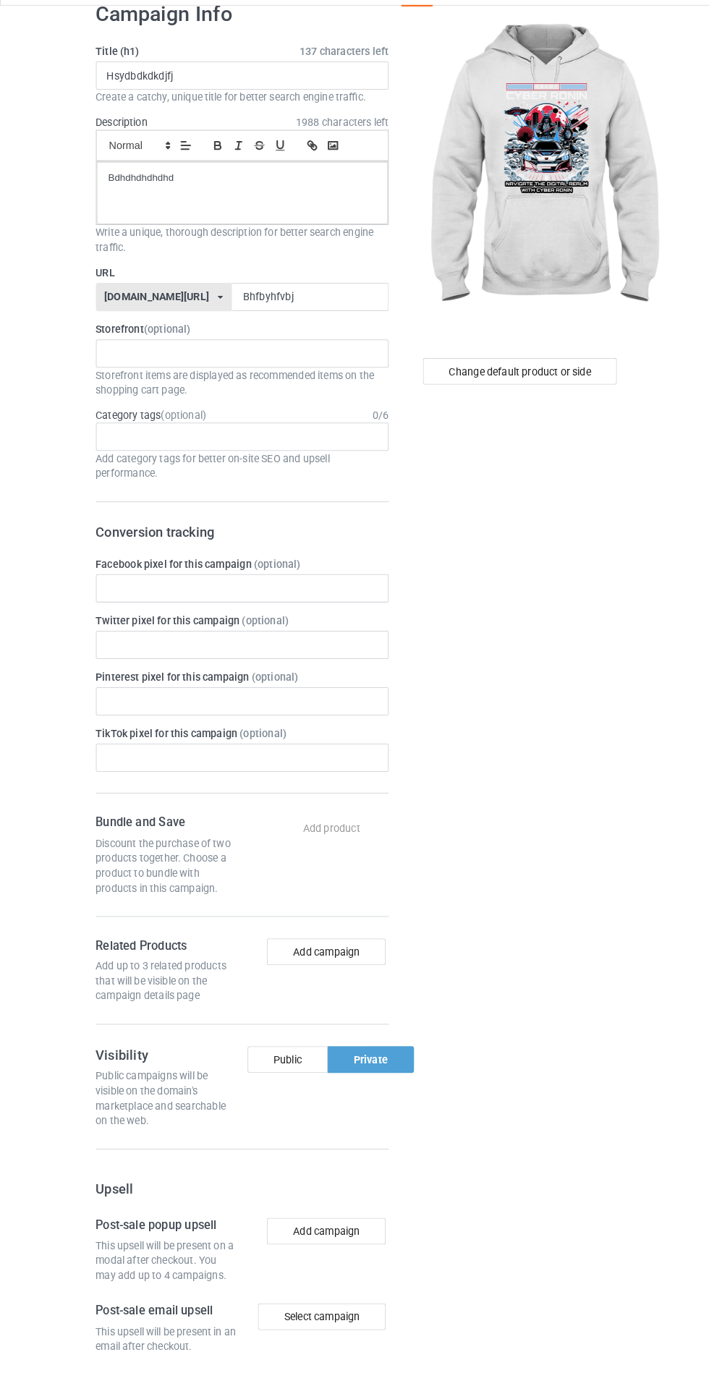
scroll to position [0, 0]
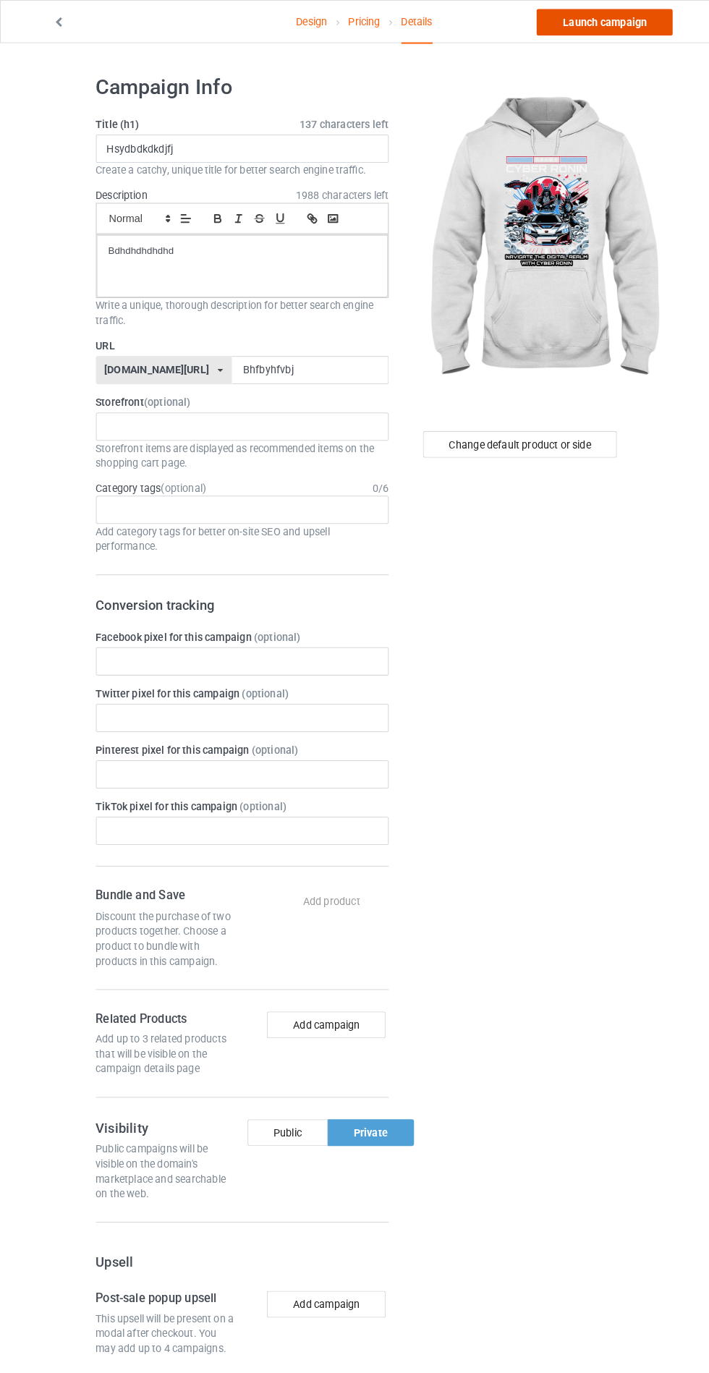
click at [580, 21] on link "Launch campaign" at bounding box center [588, 22] width 132 height 26
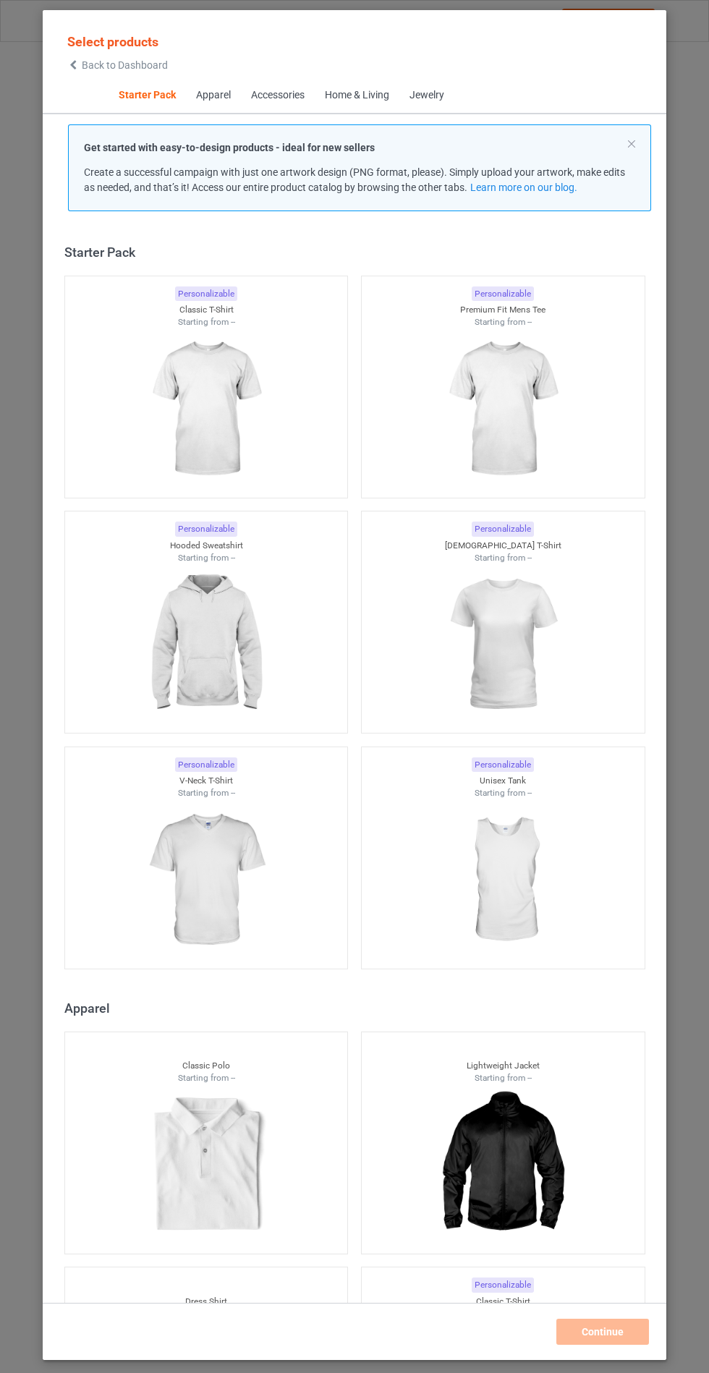
scroll to position [17, 0]
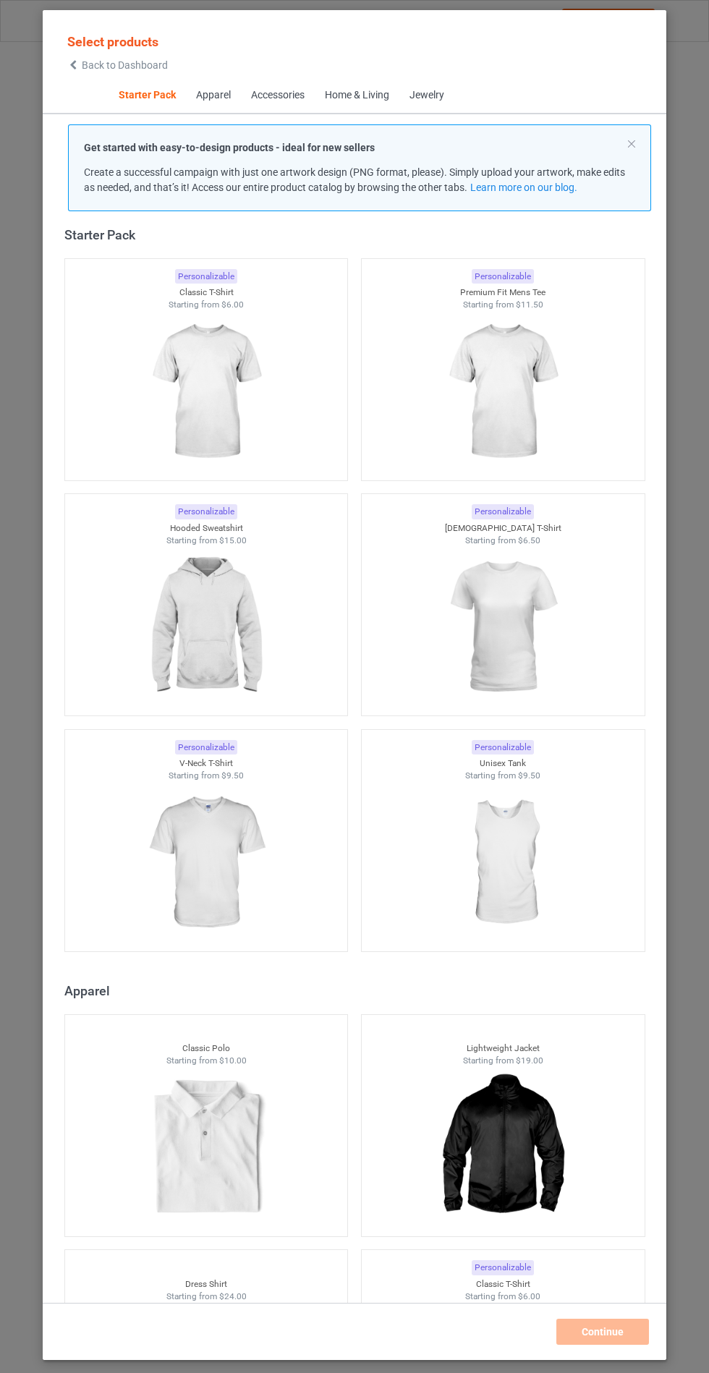
click at [223, 608] on img at bounding box center [205, 627] width 129 height 162
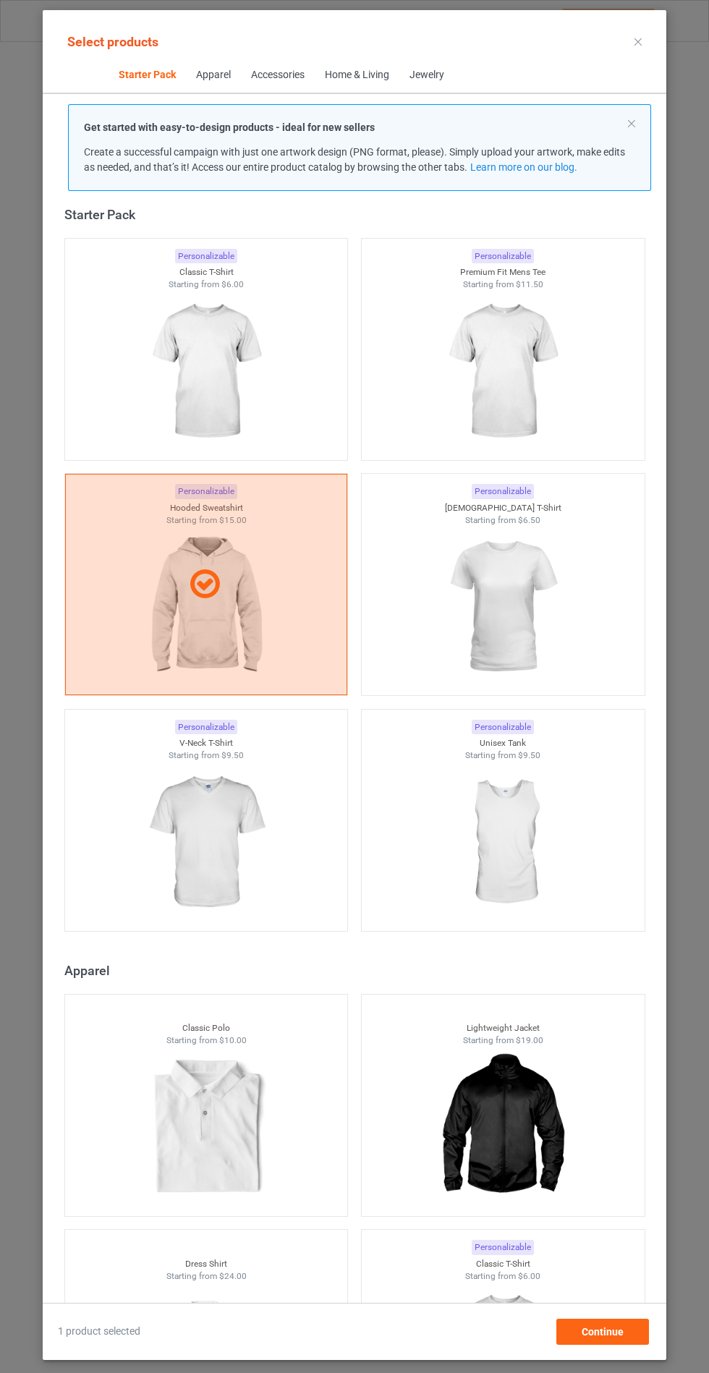
click at [254, 864] on img at bounding box center [205, 843] width 129 height 162
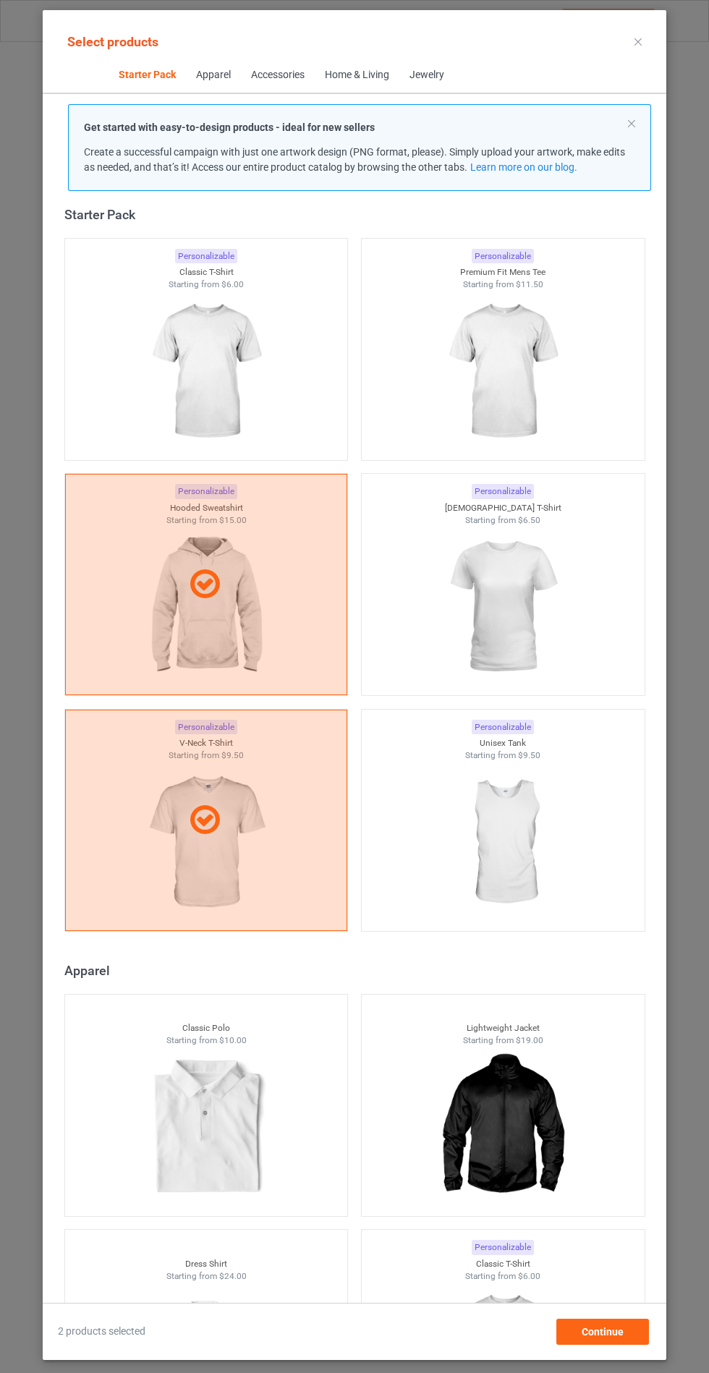
scroll to position [84, 0]
click at [618, 1332] on span "Continue" at bounding box center [603, 1332] width 42 height 12
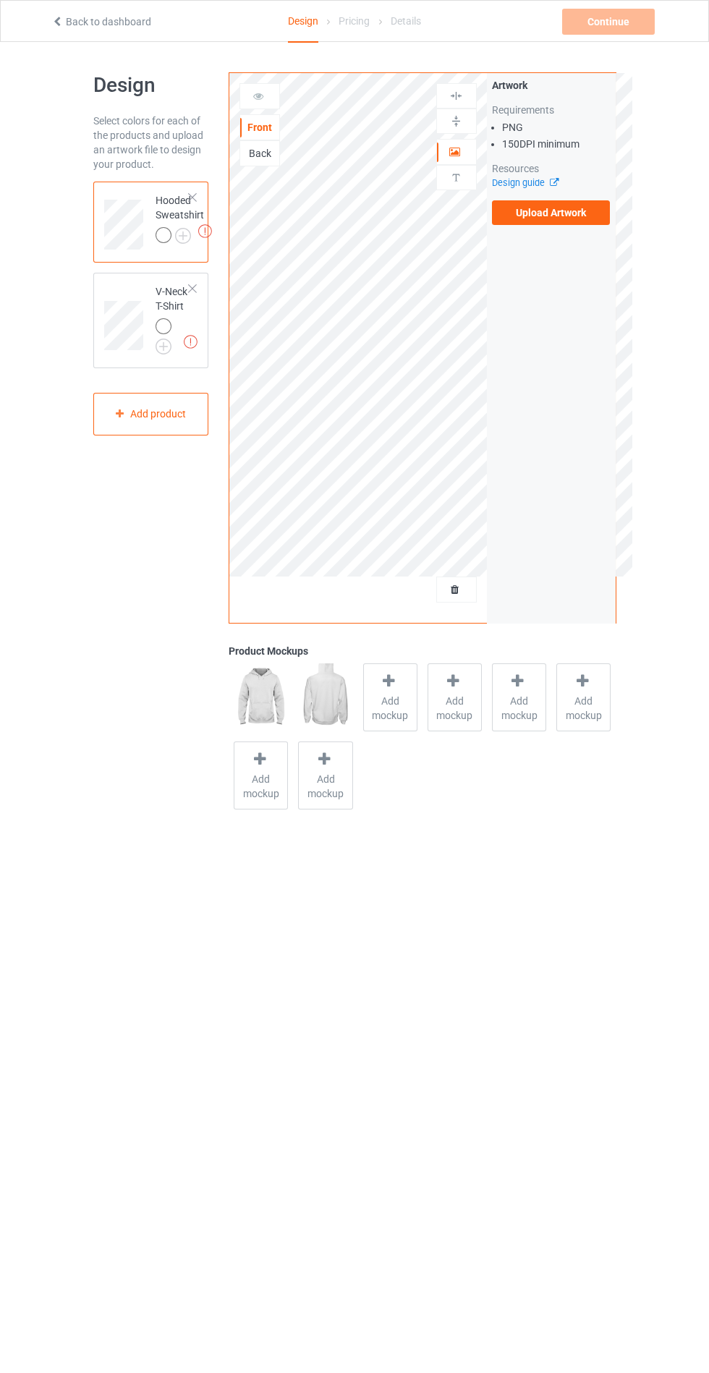
click at [587, 213] on label "Upload Artwork" at bounding box center [551, 212] width 119 height 25
click at [0, 0] on input "Upload Artwork" at bounding box center [0, 0] width 0 height 0
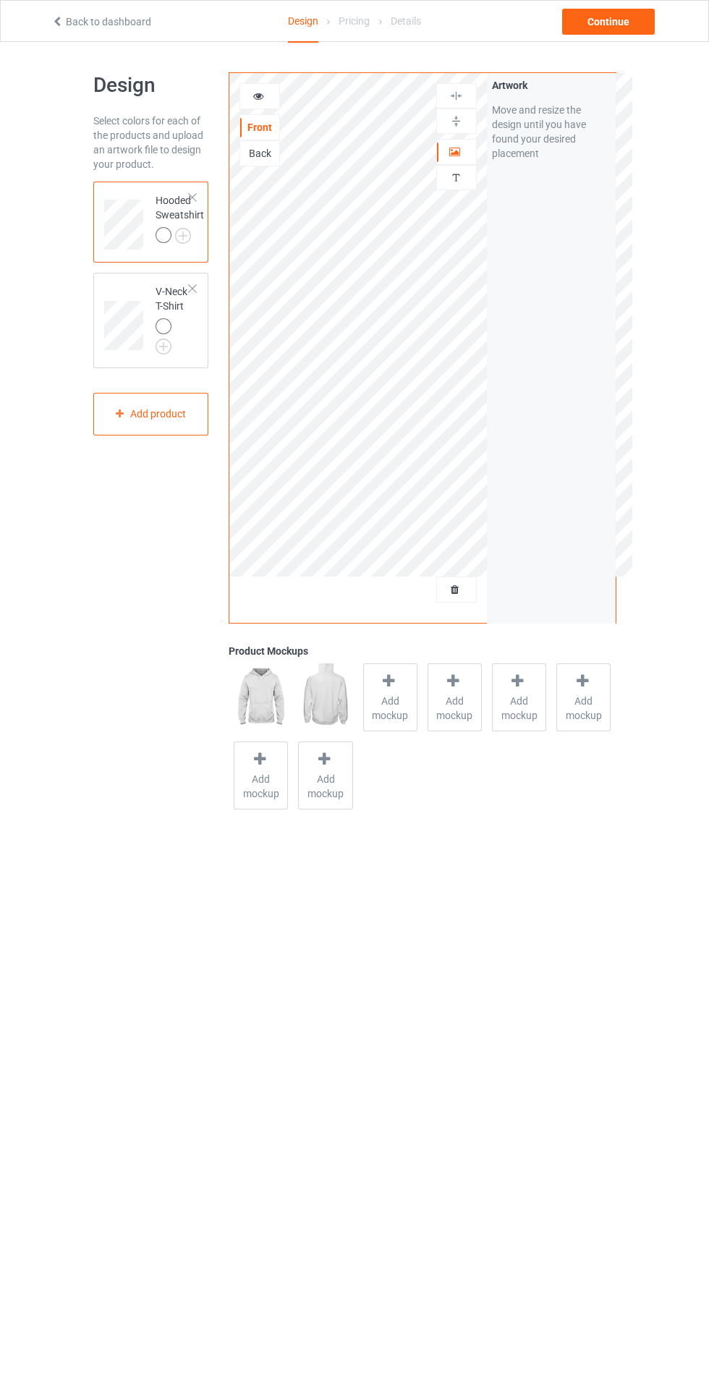
click at [386, 689] on div at bounding box center [390, 683] width 20 height 21
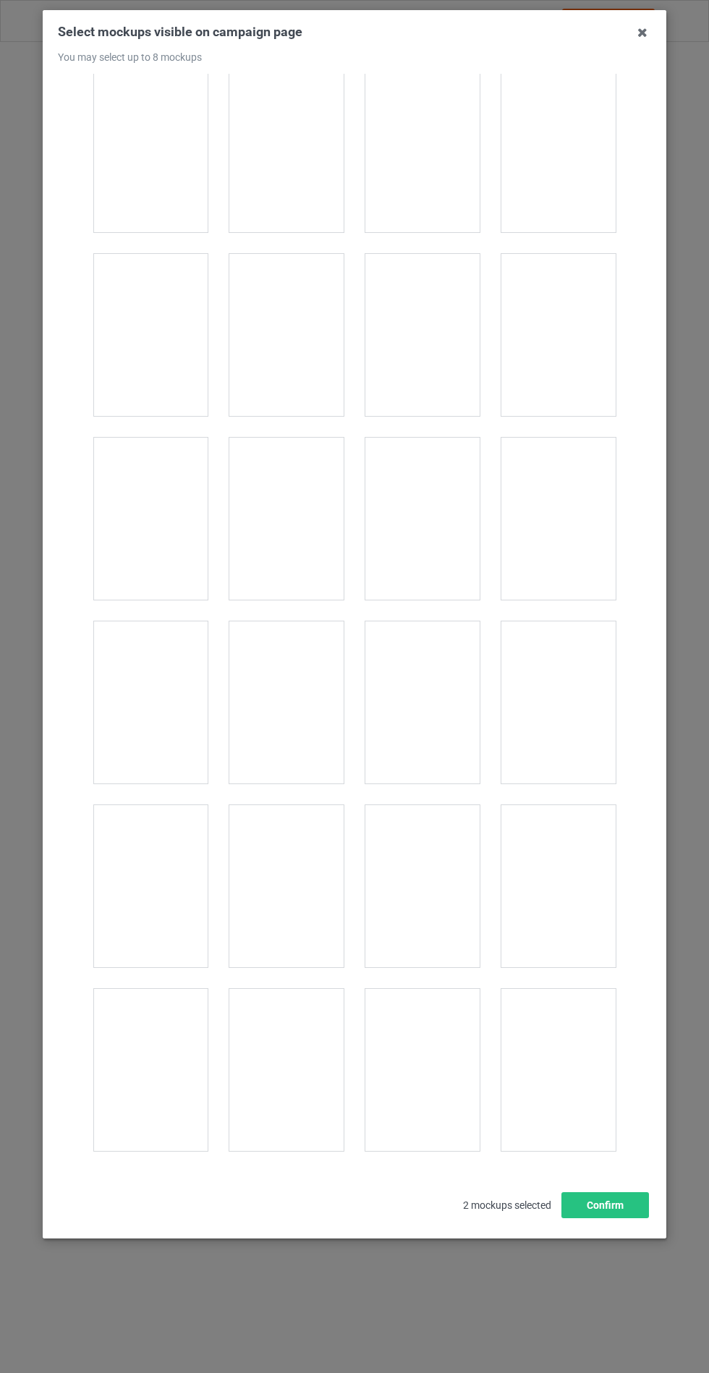
scroll to position [11675, 0]
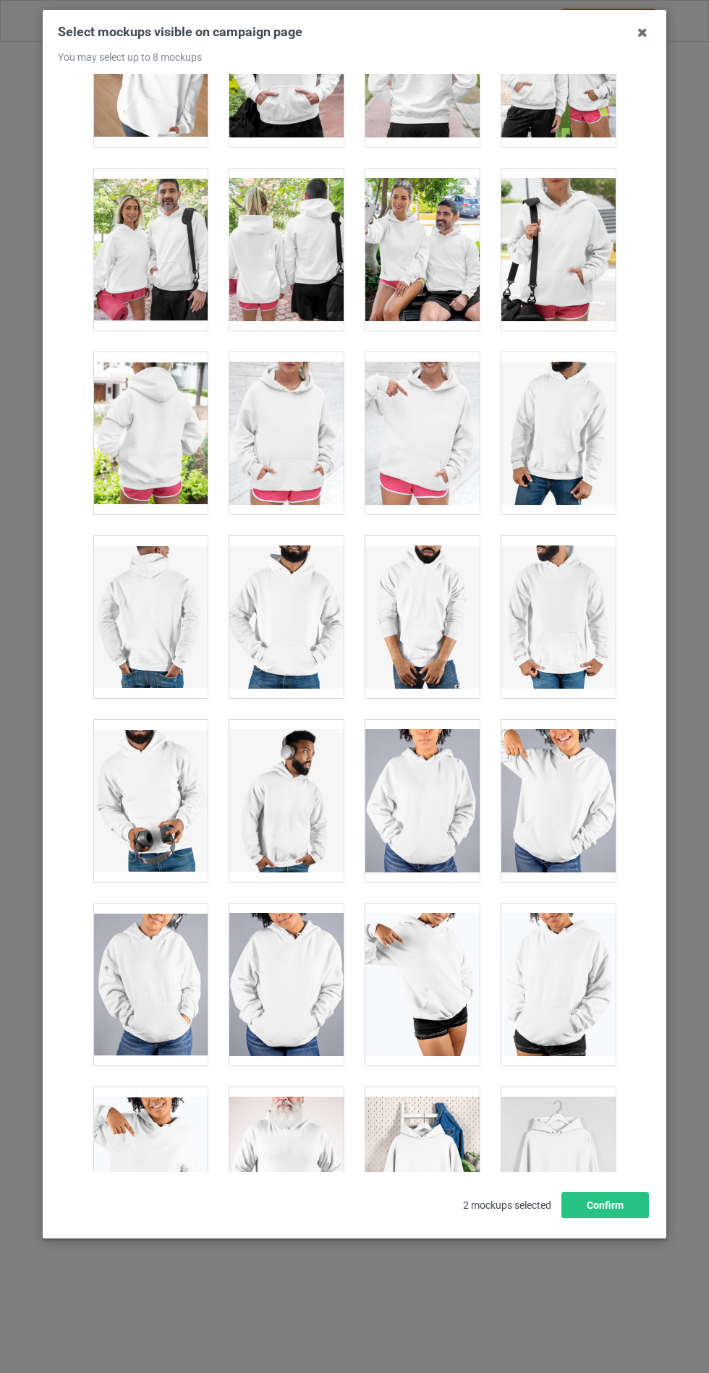
click at [316, 388] on div at bounding box center [286, 433] width 114 height 162
click at [627, 1218] on button "Confirm" at bounding box center [605, 1205] width 88 height 26
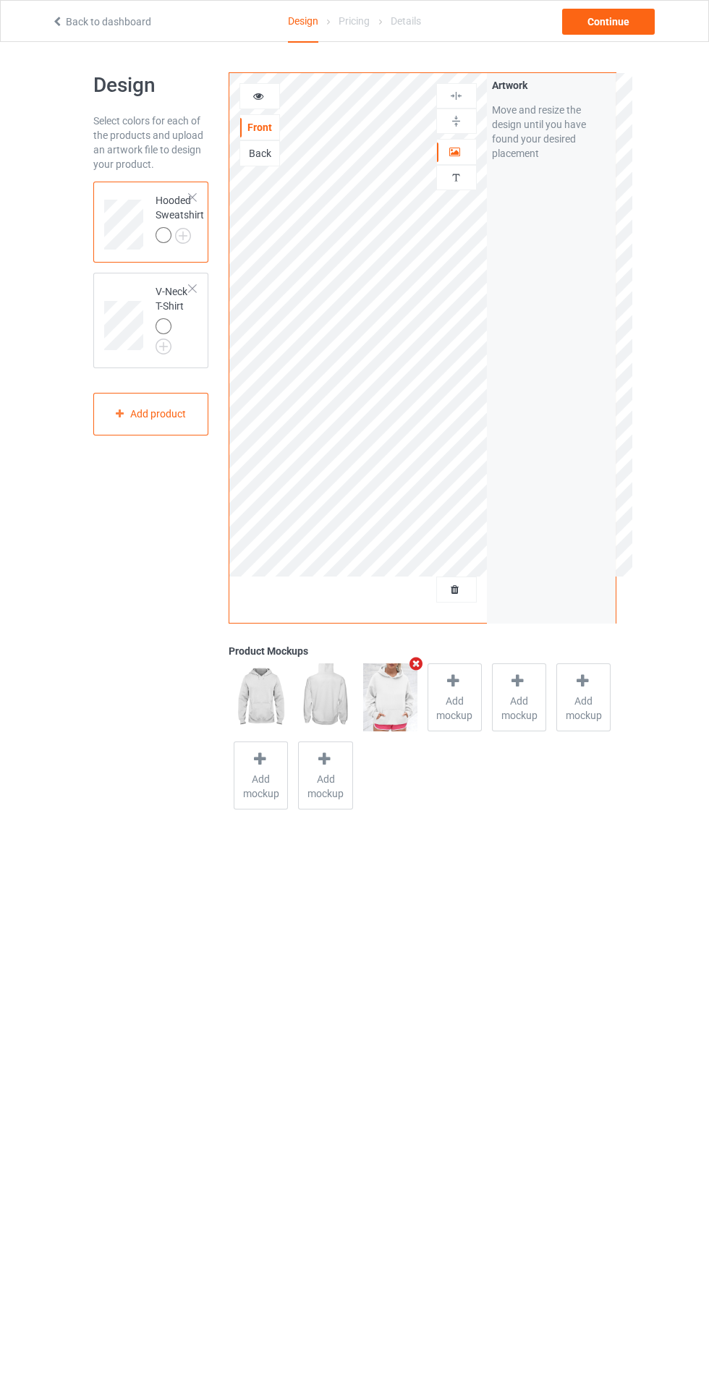
click at [0, 0] on img at bounding box center [0, 0] width 0 height 0
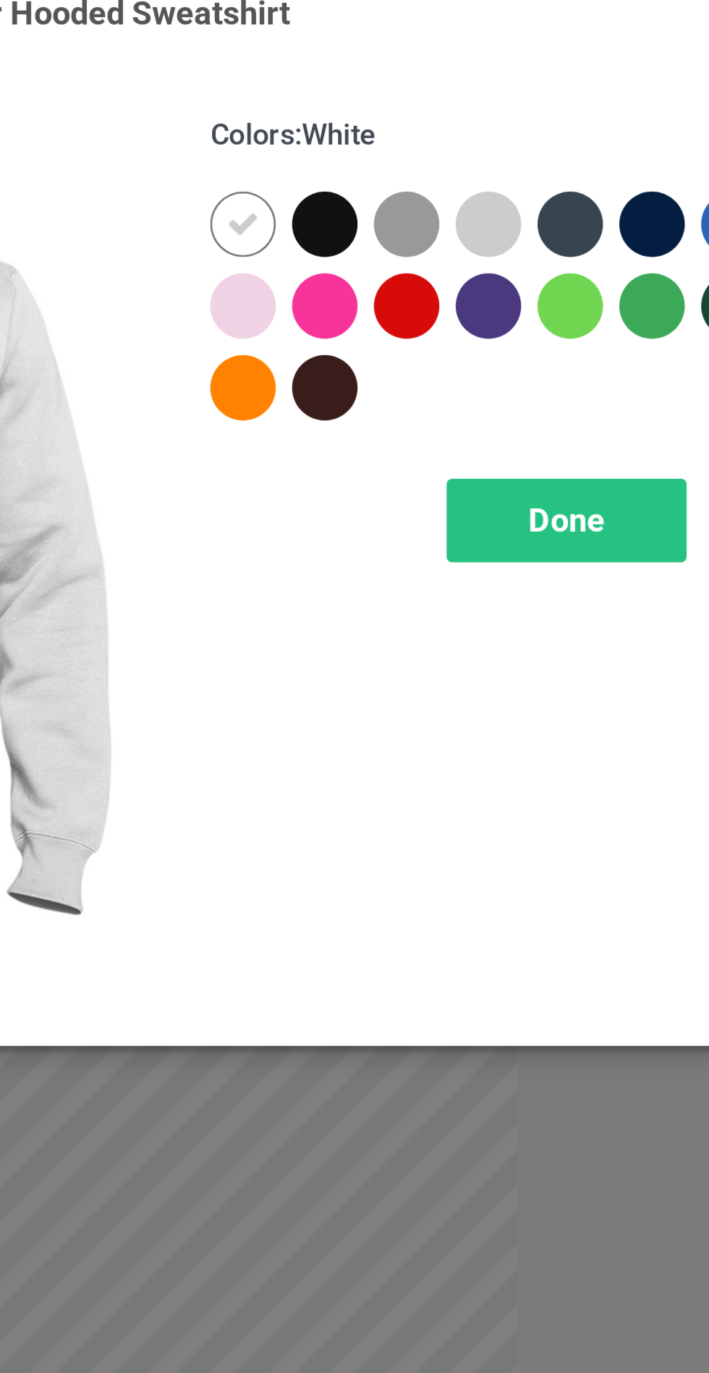
click at [375, 146] on div at bounding box center [378, 148] width 26 height 26
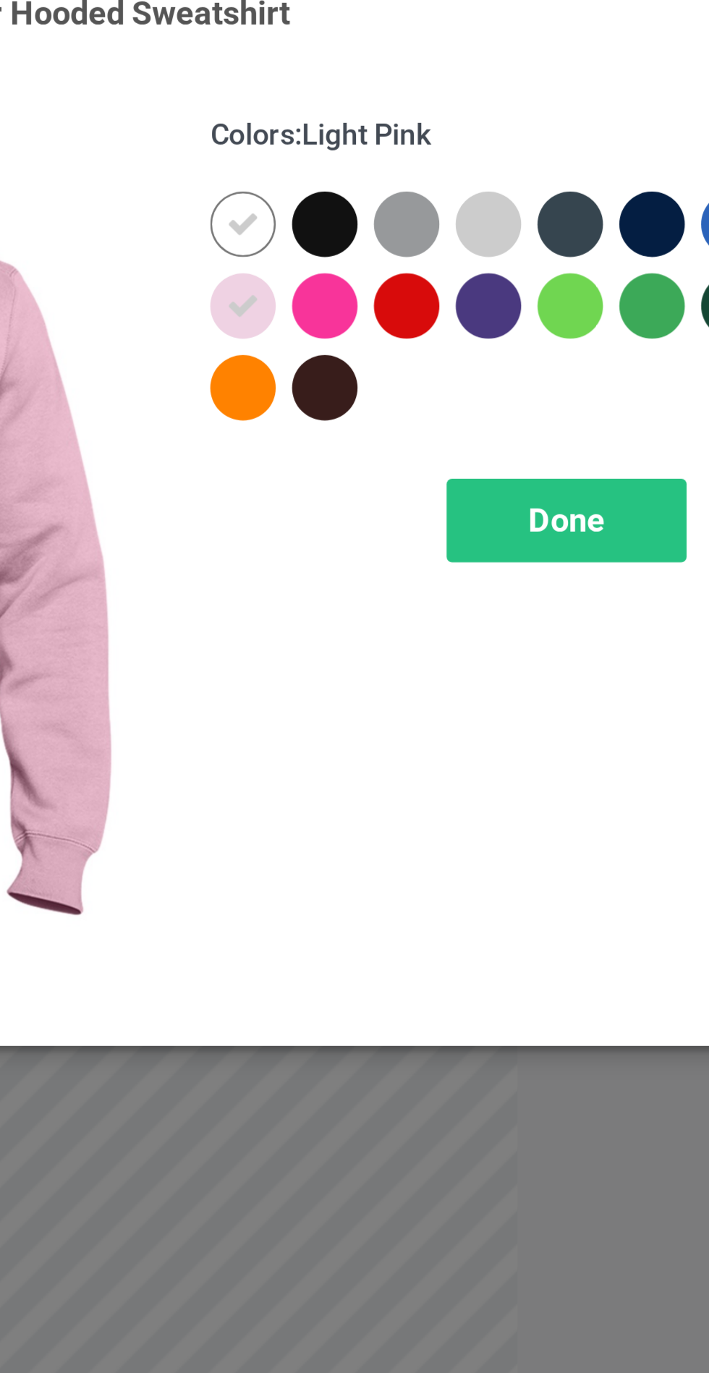
click at [474, 119] on div at bounding box center [475, 116] width 26 height 26
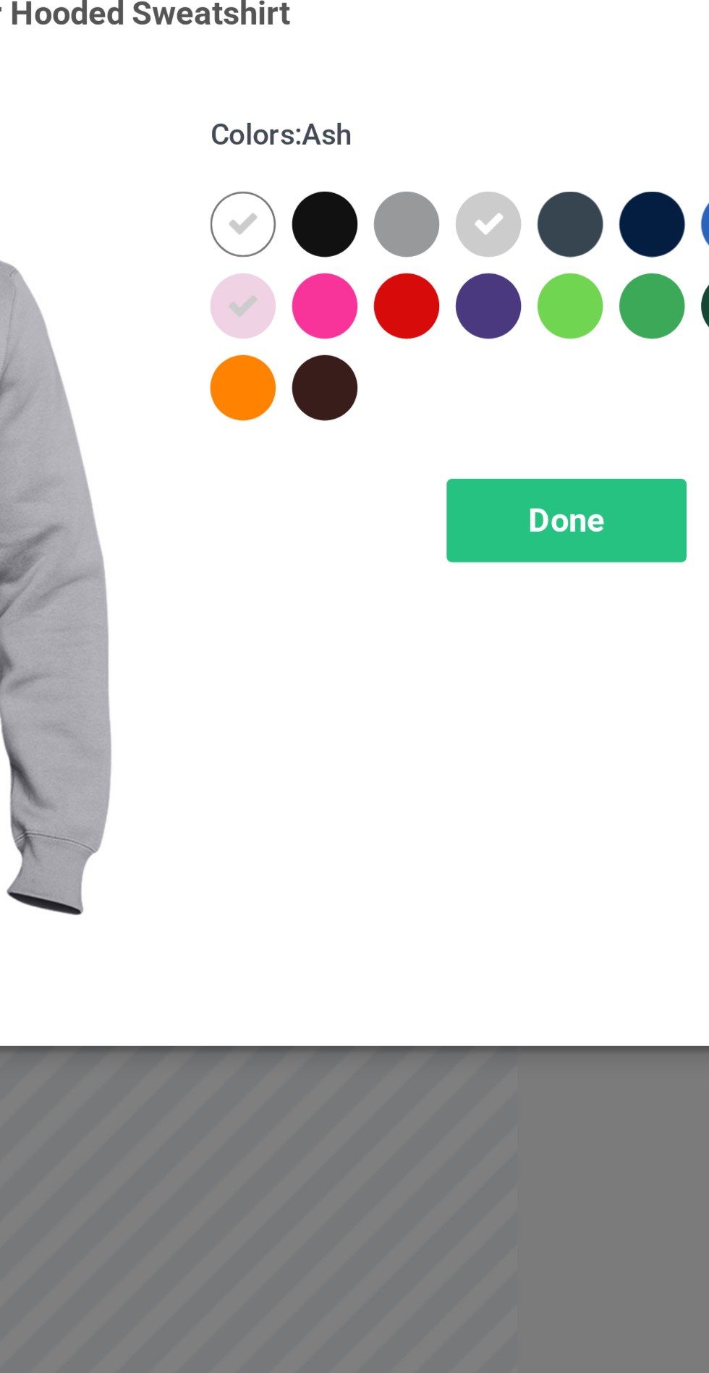
click at [414, 115] on div at bounding box center [410, 116] width 26 height 26
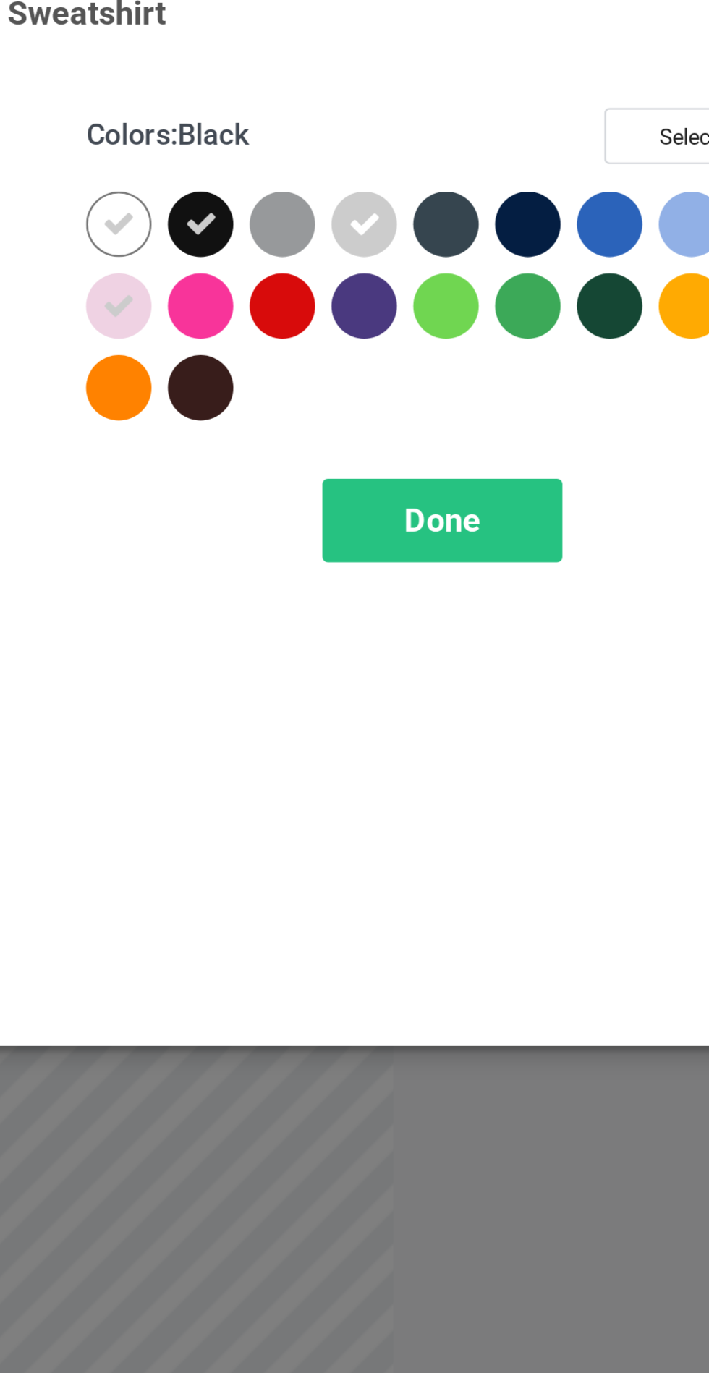
click at [509, 117] on div at bounding box center [508, 116] width 26 height 26
click at [515, 237] on span "Done" at bounding box center [506, 233] width 30 height 15
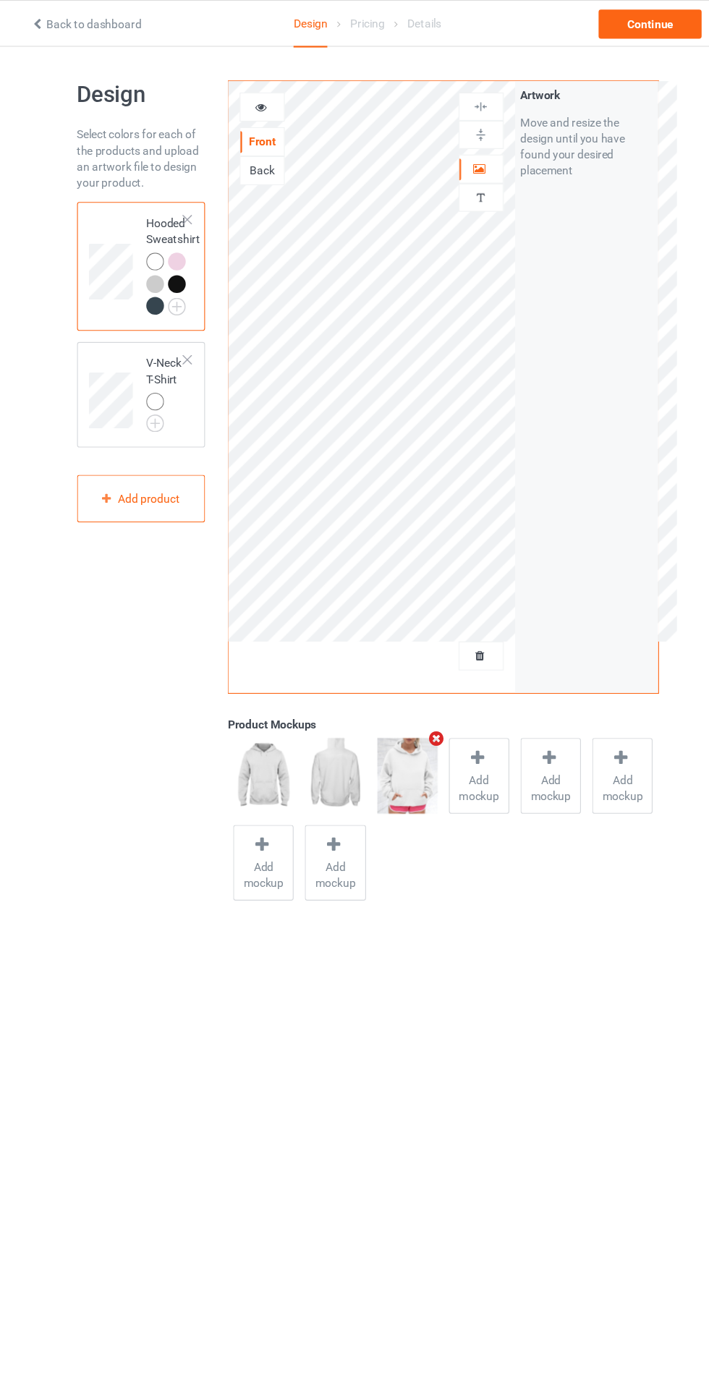
scroll to position [1, 0]
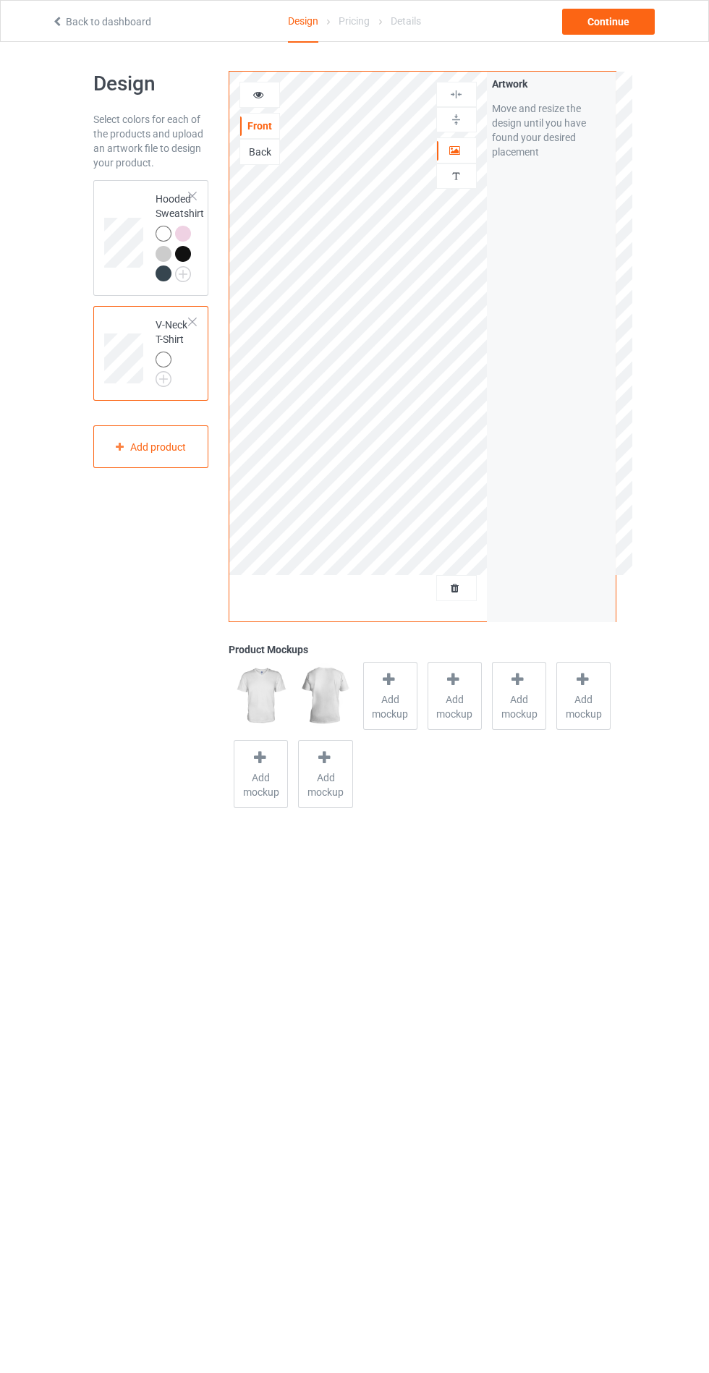
click at [379, 709] on span "Add mockup" at bounding box center [390, 706] width 53 height 29
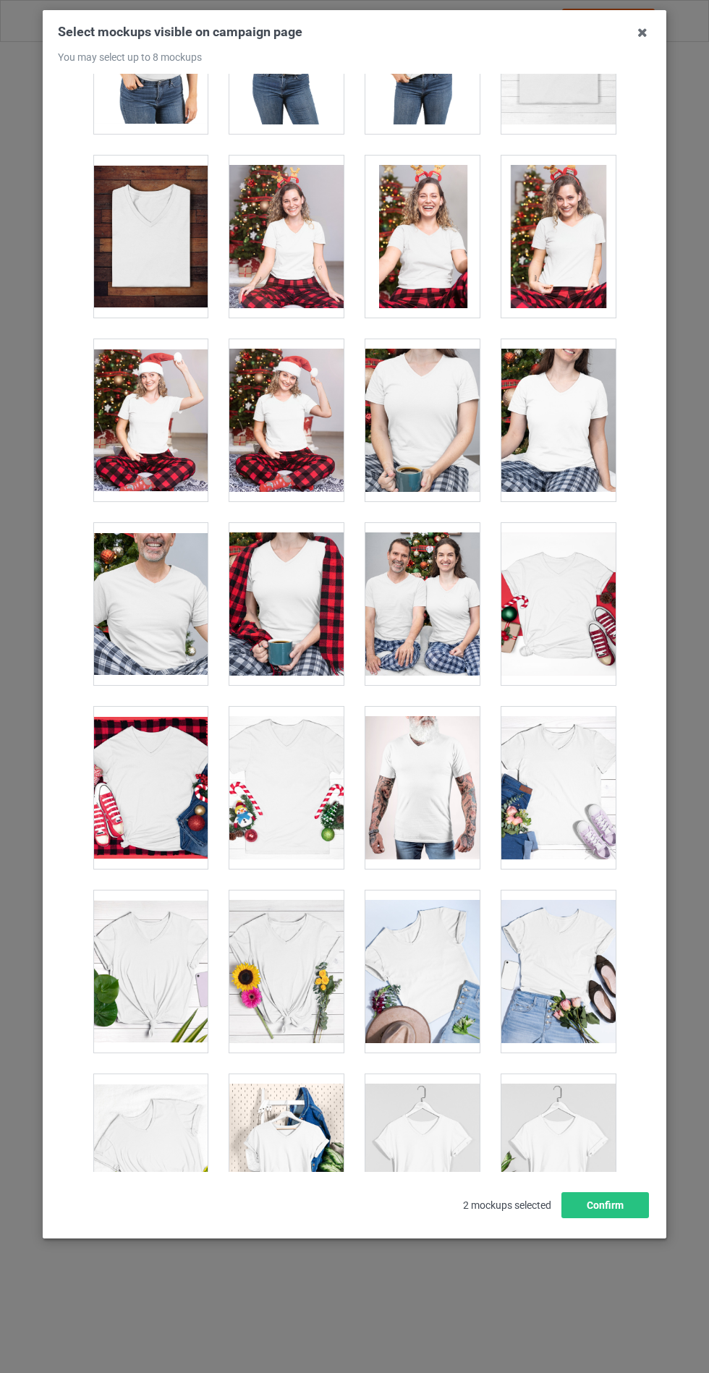
click at [548, 1182] on div at bounding box center [558, 1155] width 114 height 162
click at [296, 978] on div at bounding box center [286, 971] width 114 height 162
click at [614, 1218] on button "Confirm" at bounding box center [605, 1205] width 88 height 26
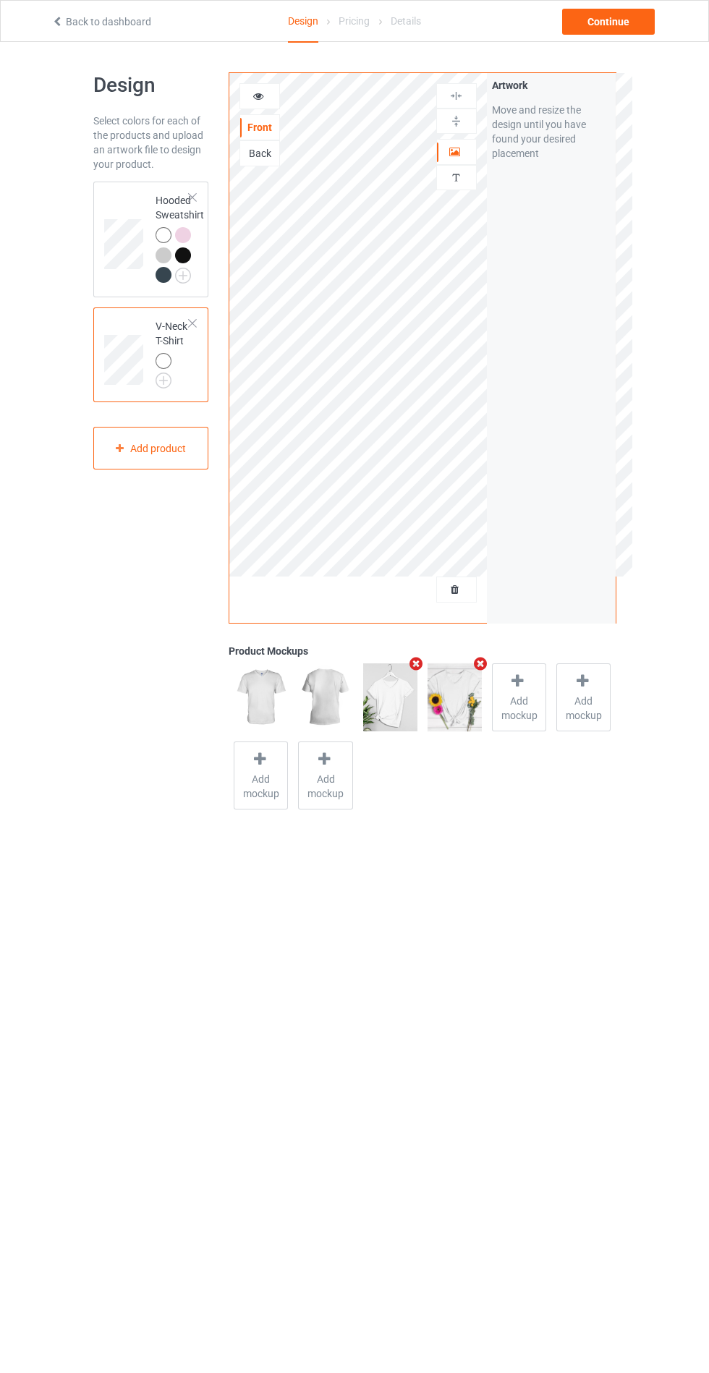
click at [0, 0] on img at bounding box center [0, 0] width 0 height 0
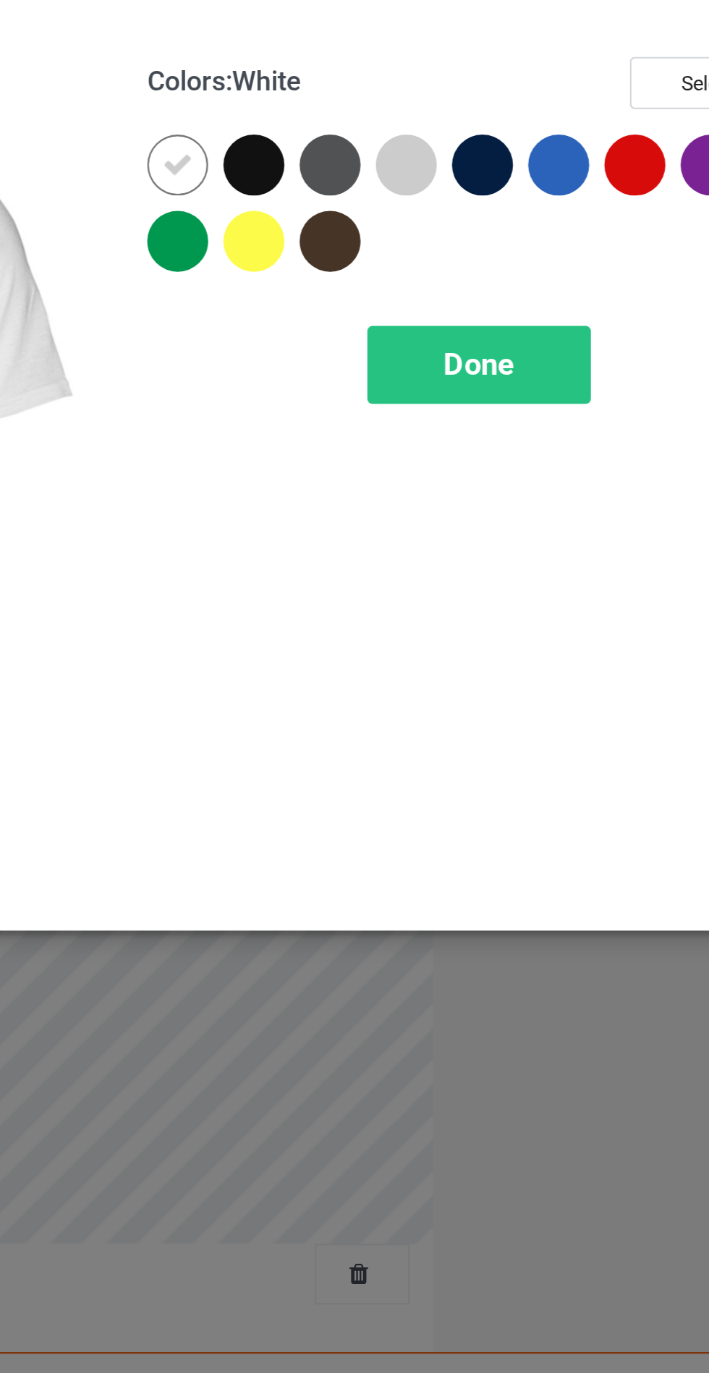
click at [409, 116] on div at bounding box center [410, 116] width 26 height 26
click at [467, 115] on div at bounding box center [475, 116] width 26 height 26
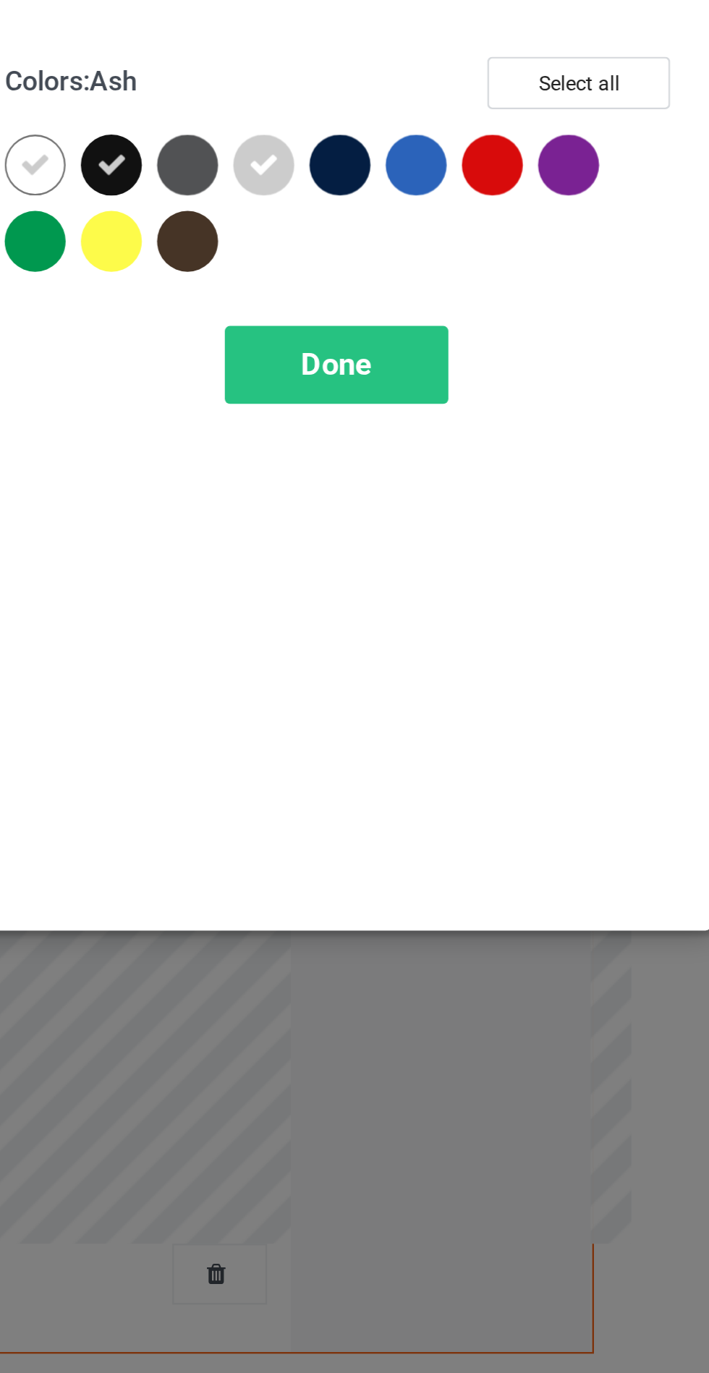
click at [503, 111] on div at bounding box center [508, 116] width 26 height 26
click at [437, 107] on div at bounding box center [443, 116] width 26 height 26
click at [513, 204] on span "Done" at bounding box center [506, 200] width 30 height 15
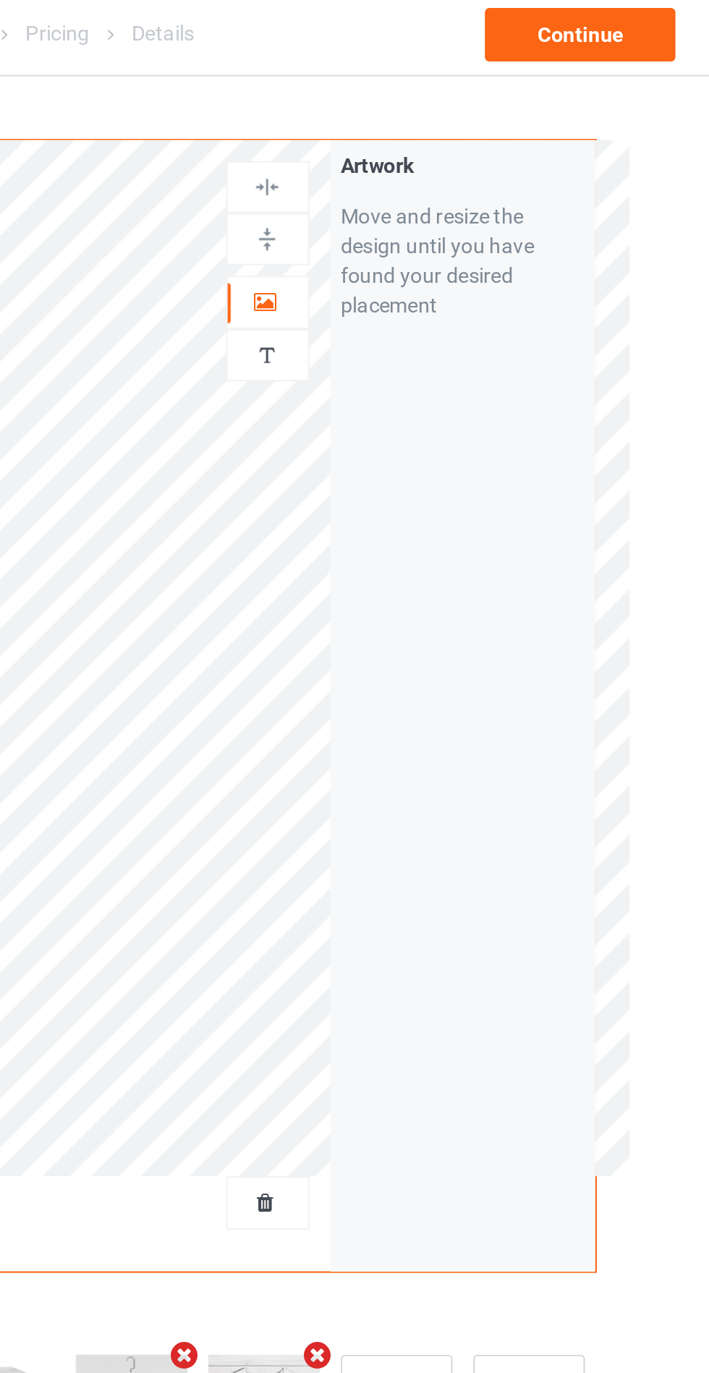
scroll to position [1, 0]
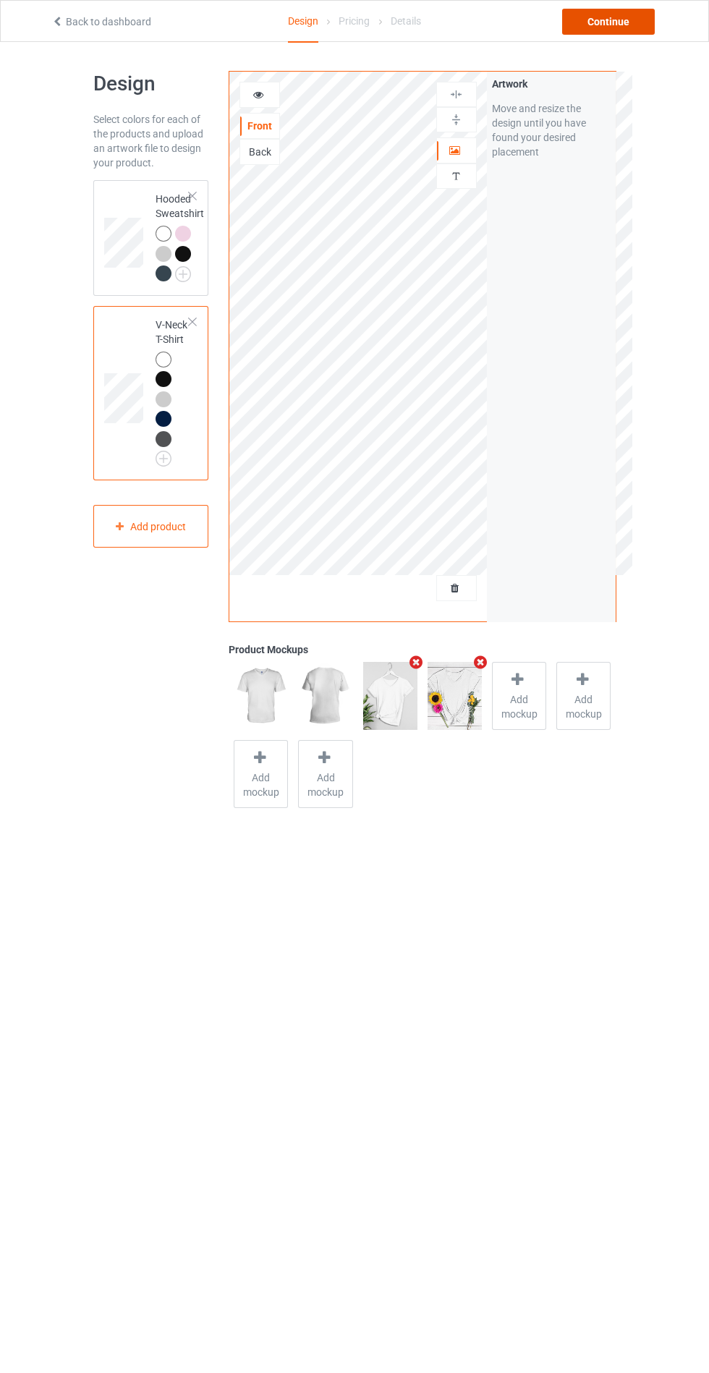
click at [605, 20] on div "Continue" at bounding box center [608, 22] width 93 height 26
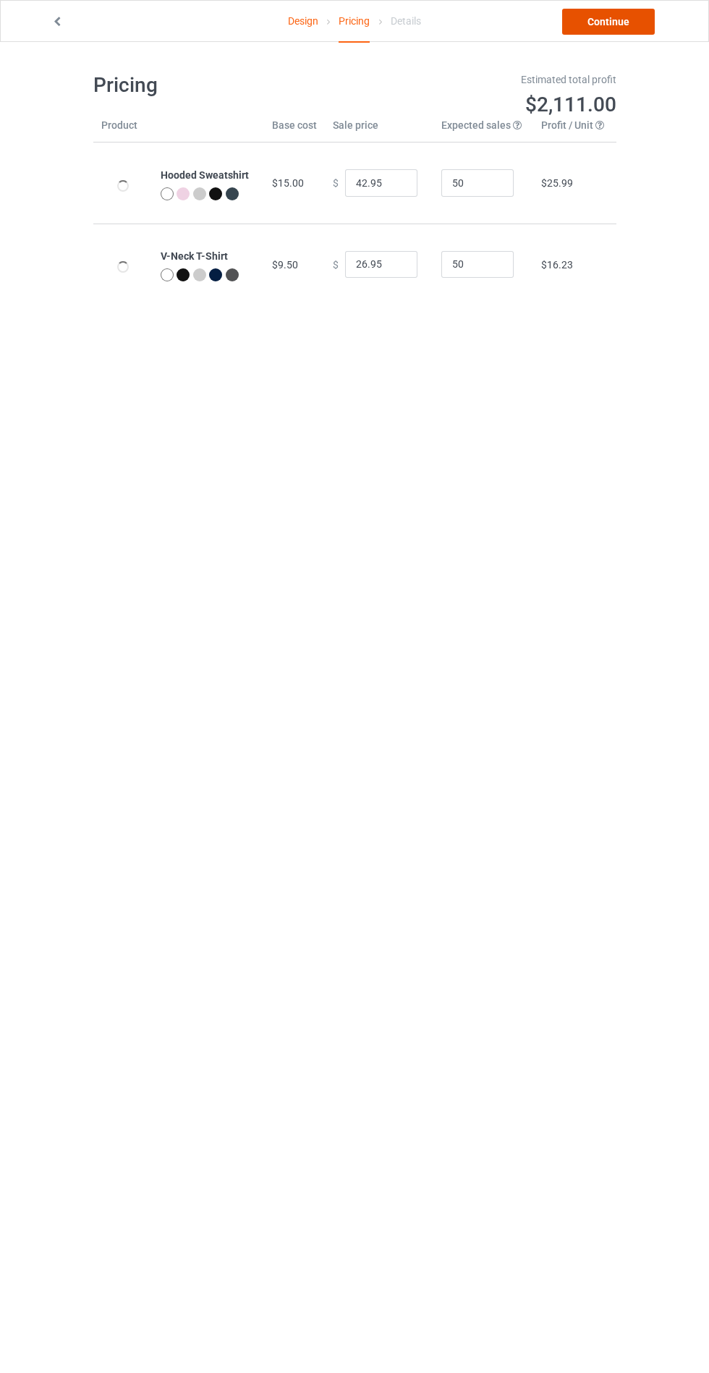
click at [601, 17] on link "Continue" at bounding box center [608, 22] width 93 height 26
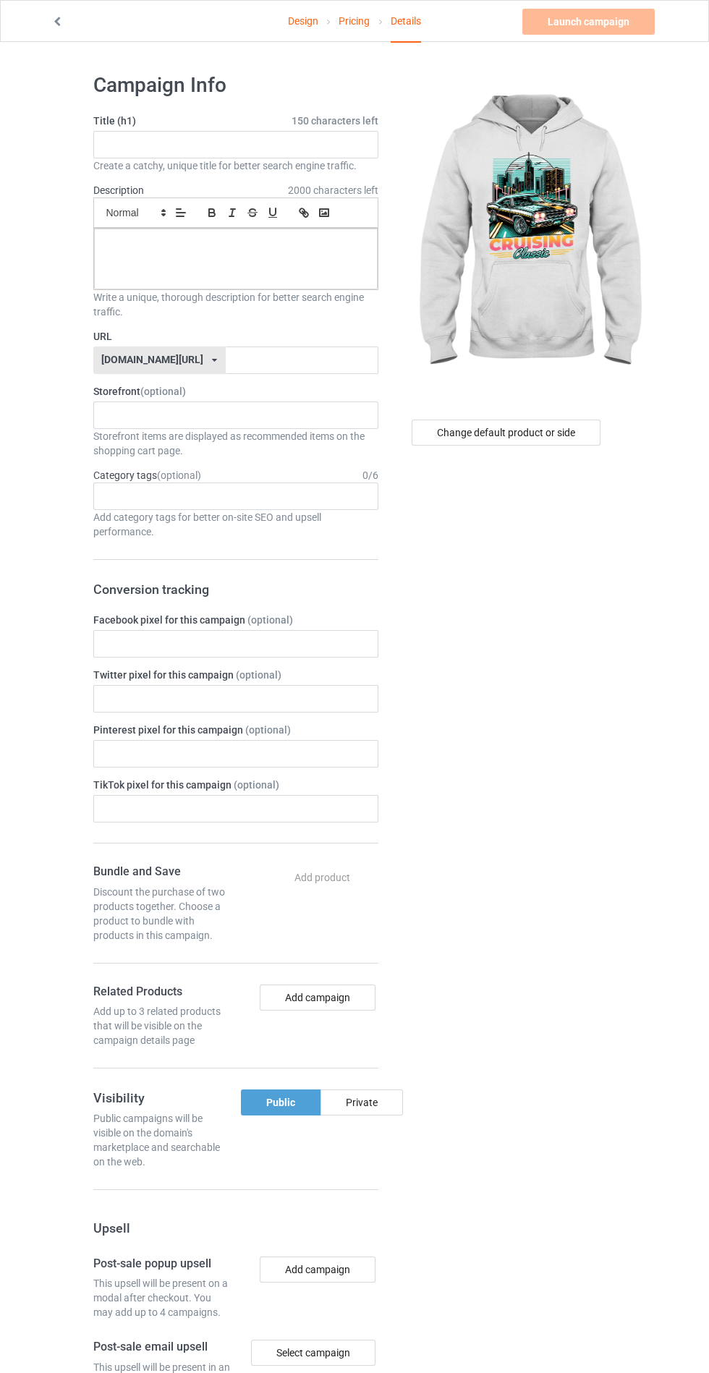
scroll to position [1, 0]
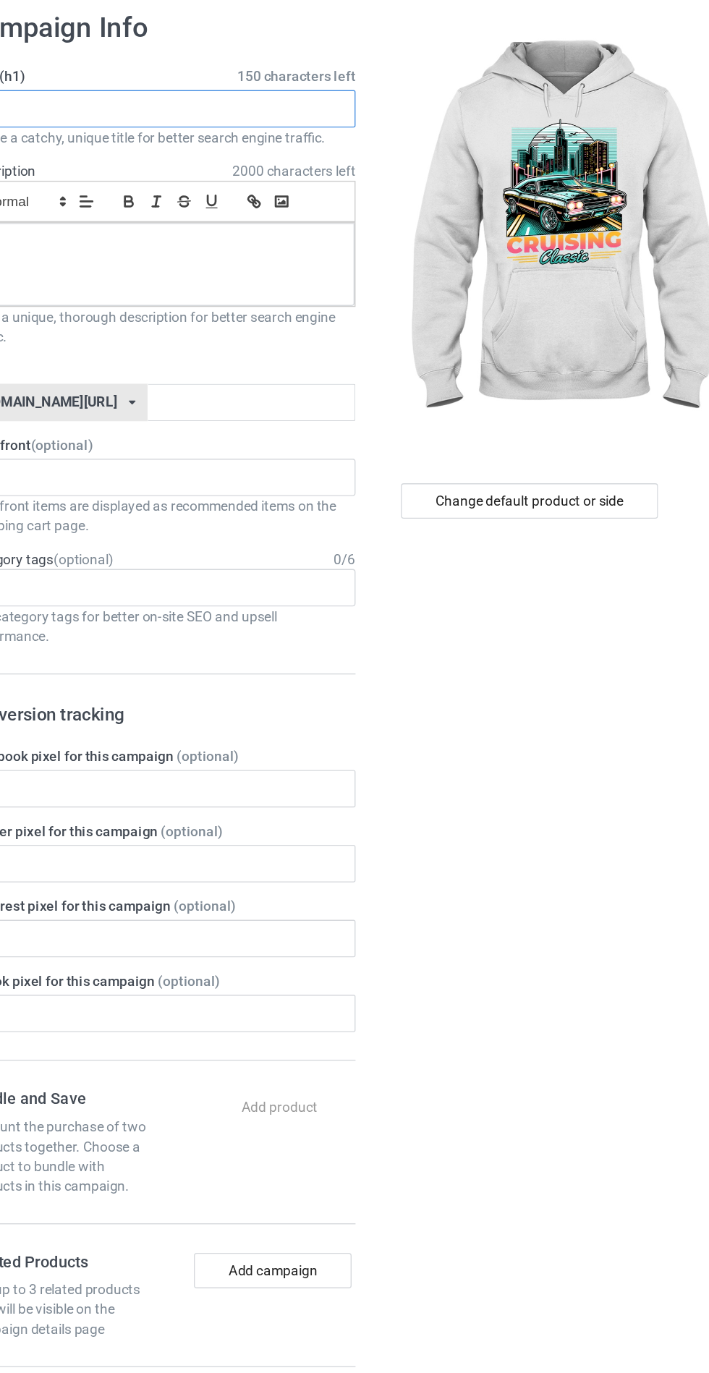
click at [335, 140] on input "text" at bounding box center [235, 142] width 285 height 27
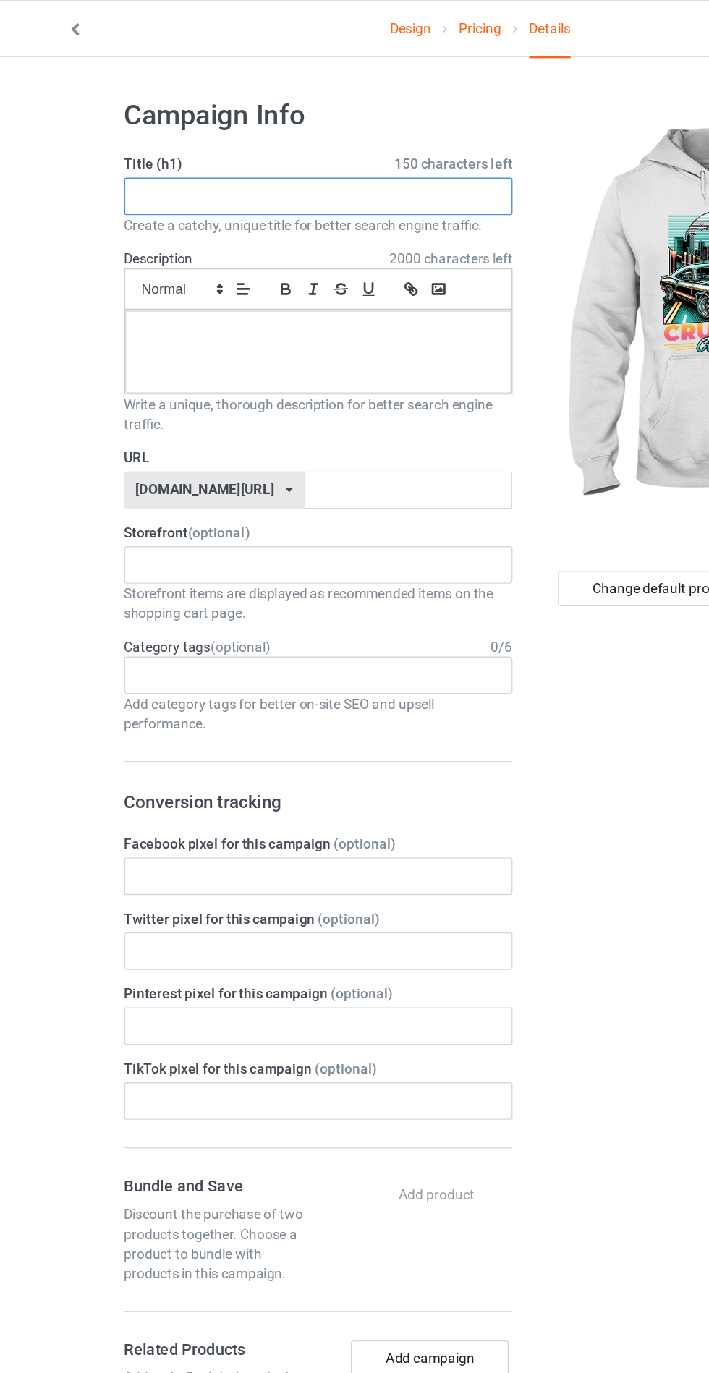
scroll to position [0, 0]
type input "Jsydhdydhdh"
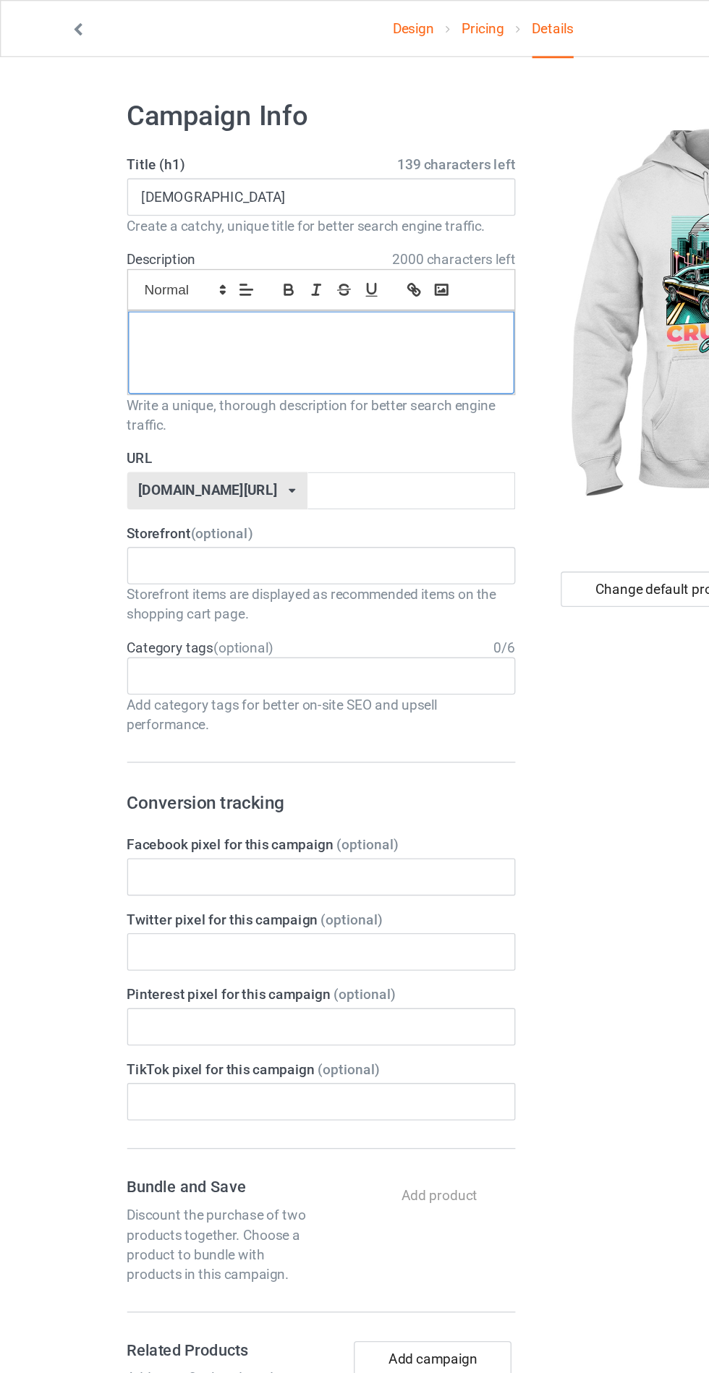
click at [166, 258] on div at bounding box center [236, 259] width 284 height 61
click at [226, 365] on input "text" at bounding box center [302, 359] width 153 height 27
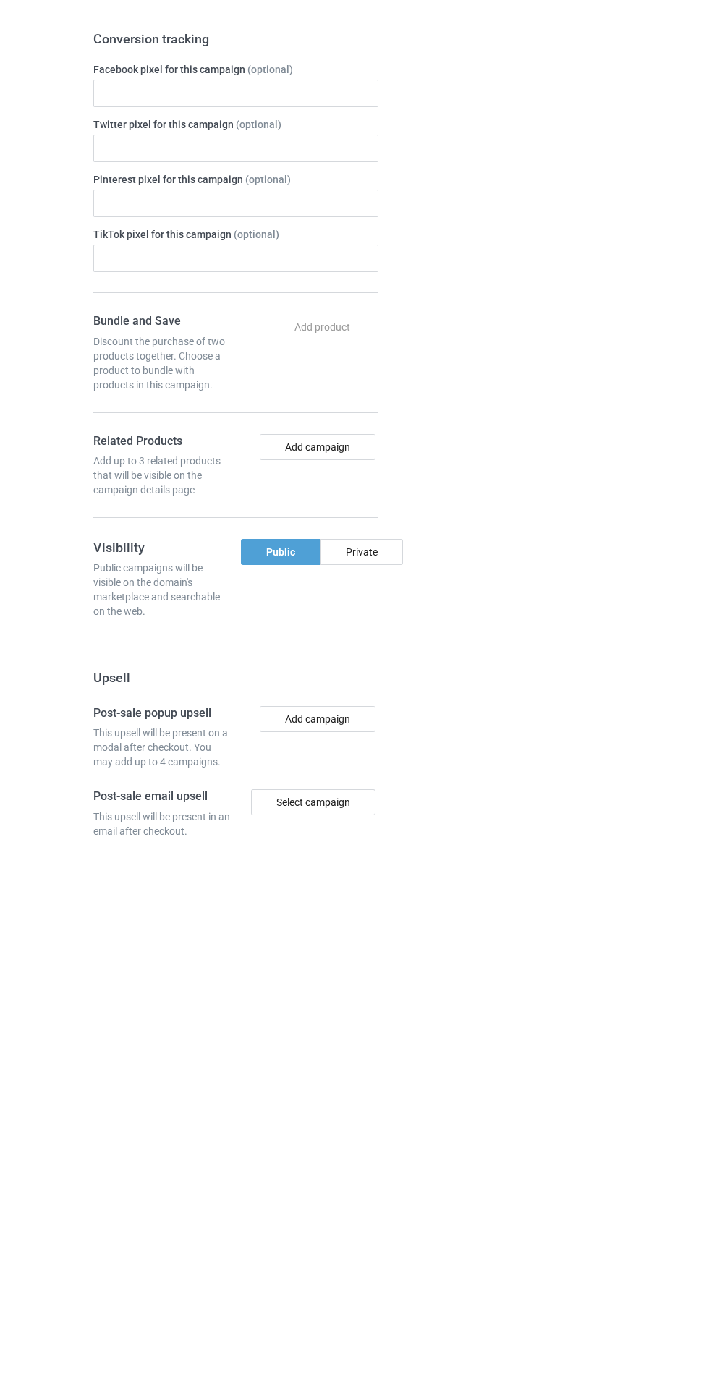
type input "Hwydhdhdhx"
click at [365, 1075] on div "Private" at bounding box center [361, 1081] width 82 height 26
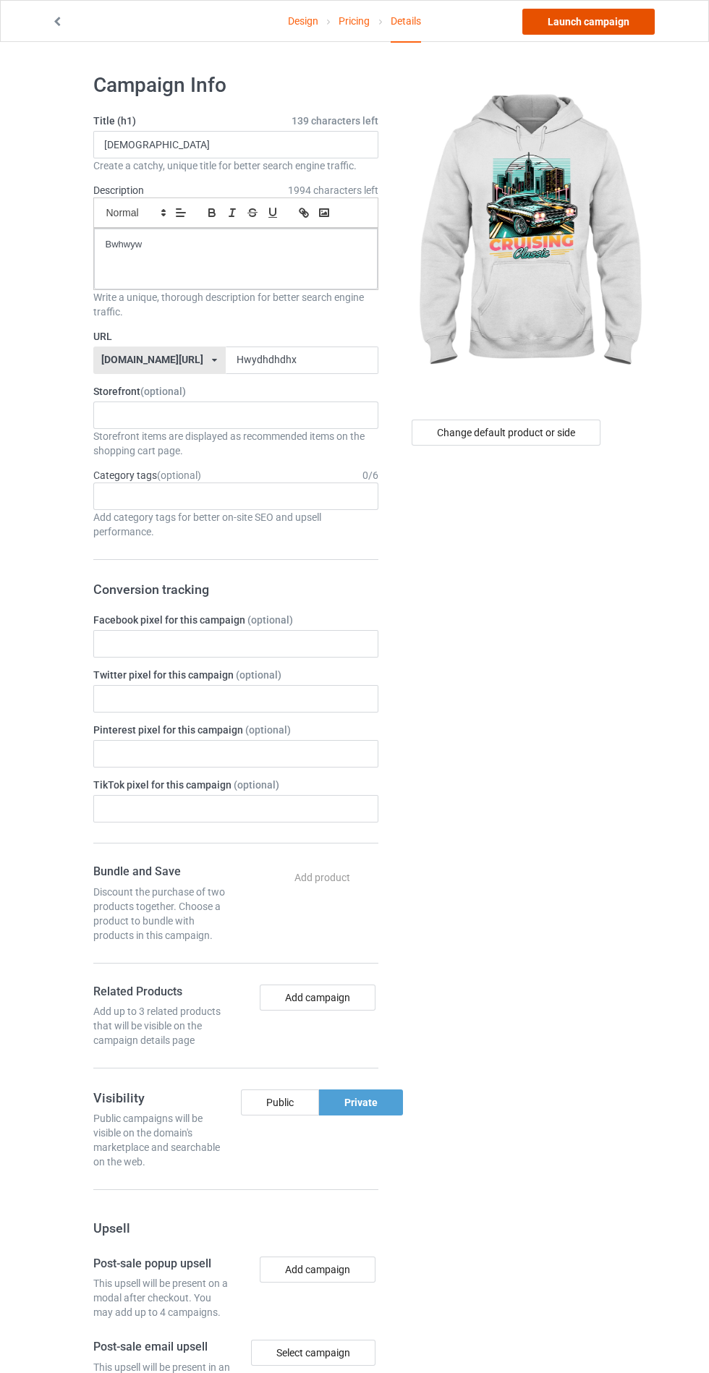
click at [583, 22] on link "Launch campaign" at bounding box center [588, 22] width 132 height 26
